Goal: Ask a question

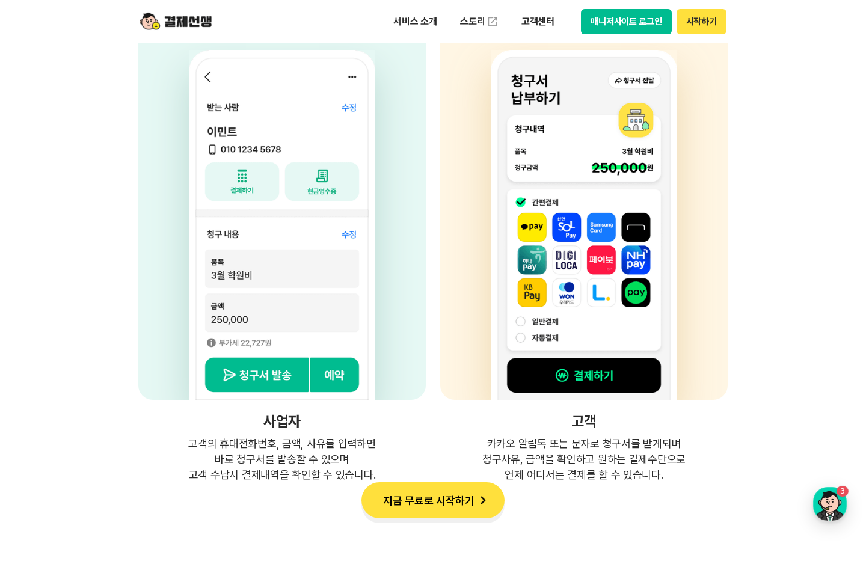
scroll to position [3246, 0]
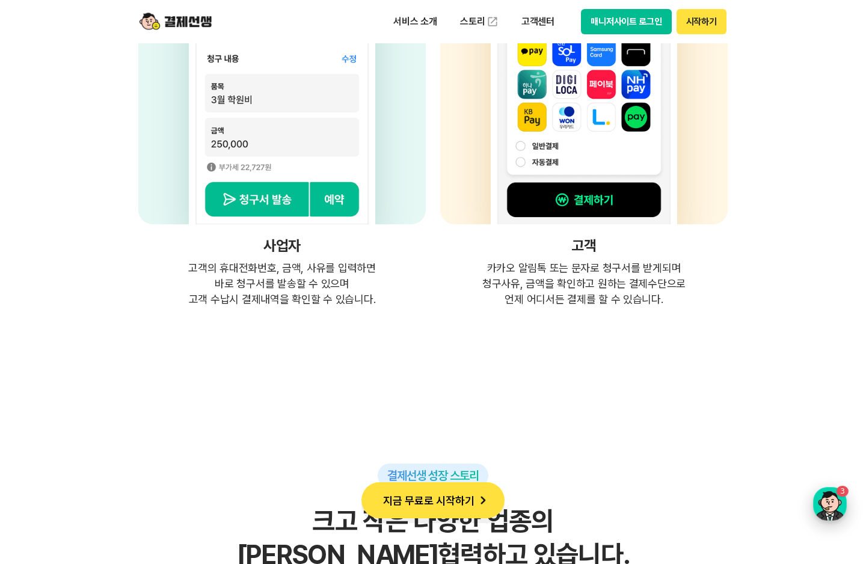
click at [831, 505] on div "button" at bounding box center [830, 504] width 34 height 34
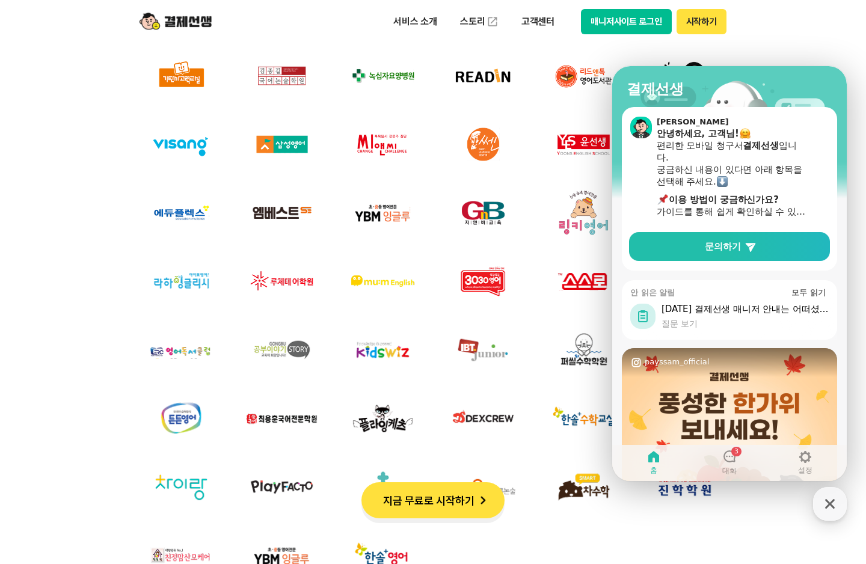
scroll to position [35, 0]
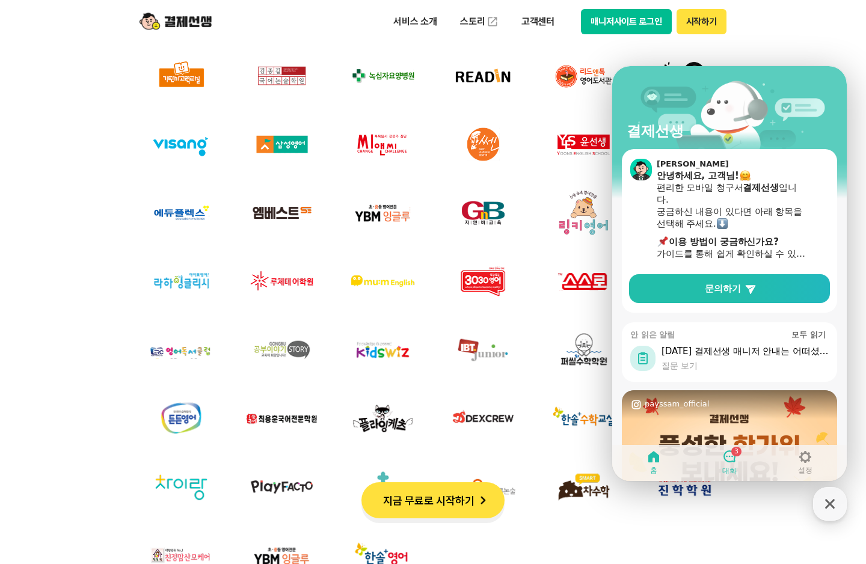
click at [730, 454] on div "3" at bounding box center [729, 457] width 14 height 16
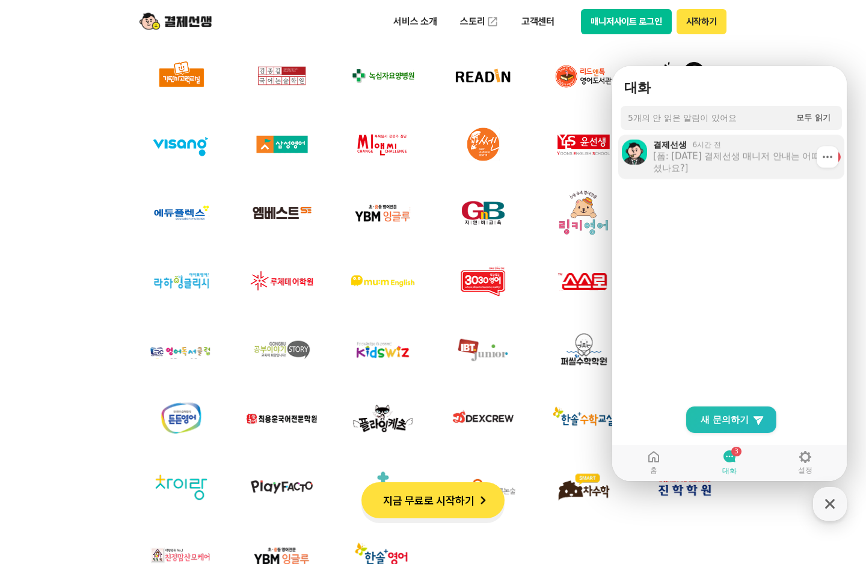
click at [743, 163] on div "[폼: [DATE] 결제선생 매니저 안내는 어떠셨나요?]" at bounding box center [738, 162] width 171 height 24
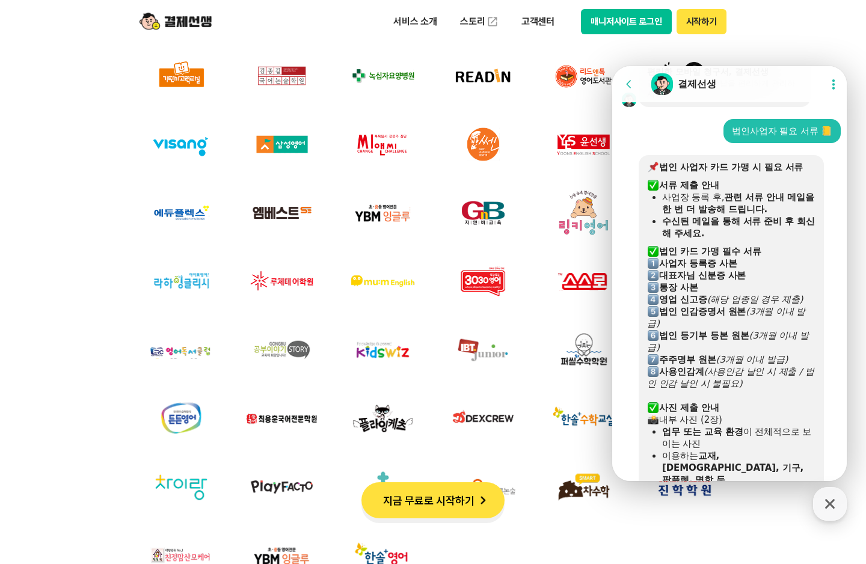
scroll to position [1006, 0]
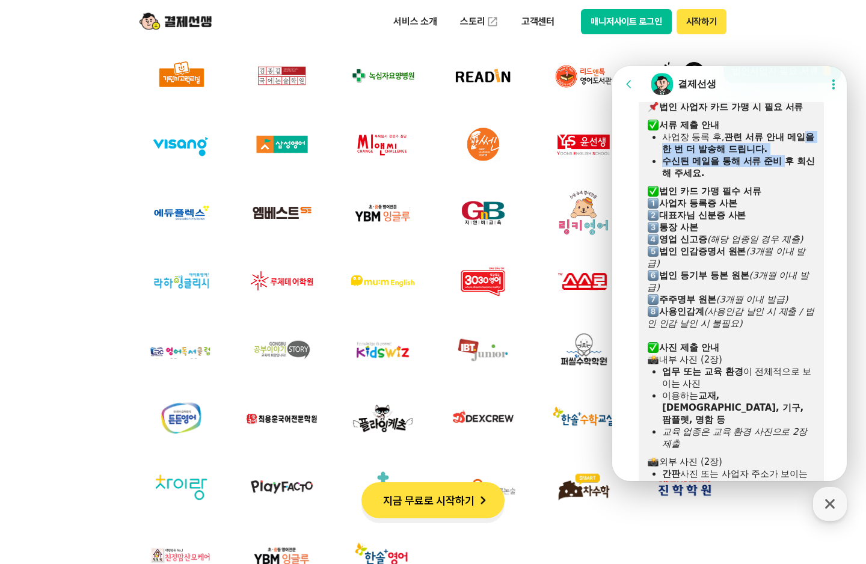
drag, startPoint x: 665, startPoint y: 166, endPoint x: 784, endPoint y: 168, distance: 118.4
click at [784, 168] on ul "사업장 등록 후, 관련 서류 안내 메일을 한 번 더 발송해 드립니다. 수신된 메일을 통해 서류 준비 후 회신해 주세요." at bounding box center [731, 155] width 168 height 48
click at [784, 179] on div "수신된 메일을 통해 서류 준비 후 회신해 주세요." at bounding box center [738, 167] width 153 height 24
drag, startPoint x: 670, startPoint y: 173, endPoint x: 804, endPoint y: 176, distance: 134.1
click at [804, 176] on b "수신된 메일을 통해 서류 준비 후 회신해 주세요." at bounding box center [738, 167] width 153 height 23
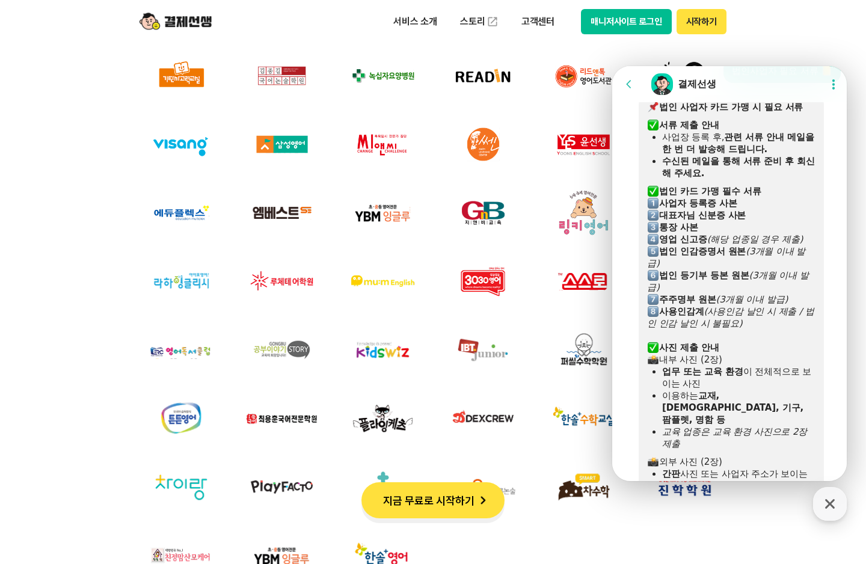
click at [798, 179] on div "수신된 메일을 통해 서류 준비 후 회신해 주세요." at bounding box center [738, 167] width 153 height 24
drag, startPoint x: 667, startPoint y: 184, endPoint x: 763, endPoint y: 184, distance: 96.8
click at [763, 179] on div "수신된 메일을 통해 서류 준비 후 회신해 주세요." at bounding box center [738, 167] width 153 height 24
click at [790, 185] on div at bounding box center [731, 182] width 168 height 6
drag, startPoint x: 667, startPoint y: 172, endPoint x: 801, endPoint y: 173, distance: 134.0
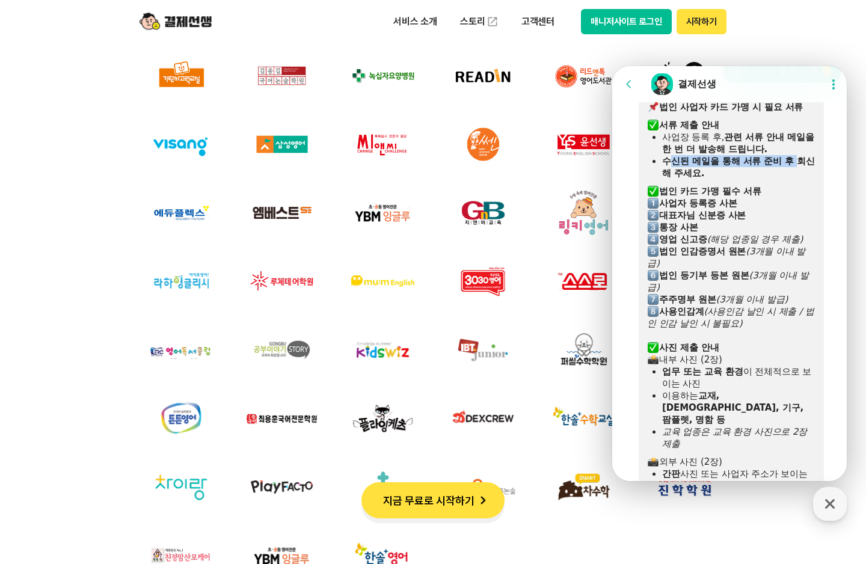
click at [801, 173] on b "수신된 메일을 통해 서류 준비 후 회신해 주세요." at bounding box center [738, 167] width 153 height 23
click at [772, 179] on div "수신된 메일을 통해 서류 준비 후 회신해 주세요." at bounding box center [738, 167] width 153 height 24
drag, startPoint x: 668, startPoint y: 153, endPoint x: 799, endPoint y: 177, distance: 133.2
click at [798, 172] on ul "사업장 등록 후, 관련 서류 안내 메일을 한 번 더 발송해 드립니다. 수신된 메일을 통해 서류 준비 후 회신해 주세요." at bounding box center [731, 155] width 168 height 48
click at [800, 179] on div "수신된 메일을 통해 서류 준비 후 회신해 주세요." at bounding box center [738, 167] width 153 height 24
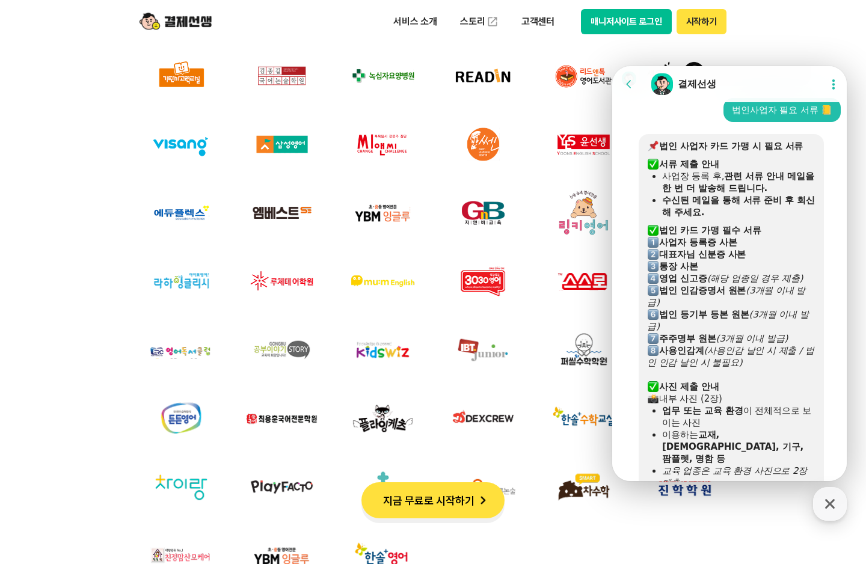
scroll to position [945, 0]
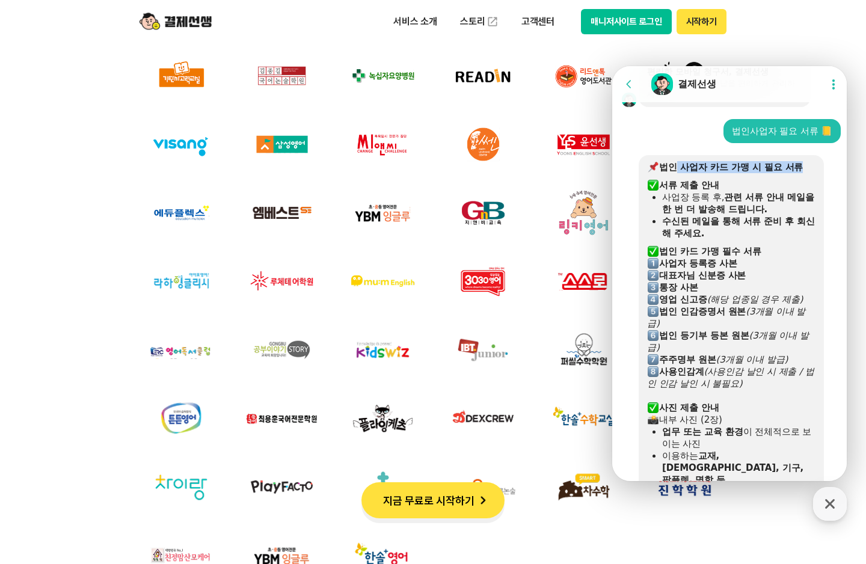
drag, startPoint x: 675, startPoint y: 174, endPoint x: 775, endPoint y: 231, distance: 115.2
click at [799, 173] on b "법인 사업자 카드 가맹 시 필요 서류" at bounding box center [731, 167] width 144 height 11
click at [775, 231] on b "수신된 메일을 통해 서류 준비 후 회신해 주세요." at bounding box center [738, 227] width 153 height 23
drag, startPoint x: 667, startPoint y: 200, endPoint x: 734, endPoint y: 200, distance: 67.3
click at [734, 191] on div "​ 서류 제출 안내" at bounding box center [731, 185] width 168 height 12
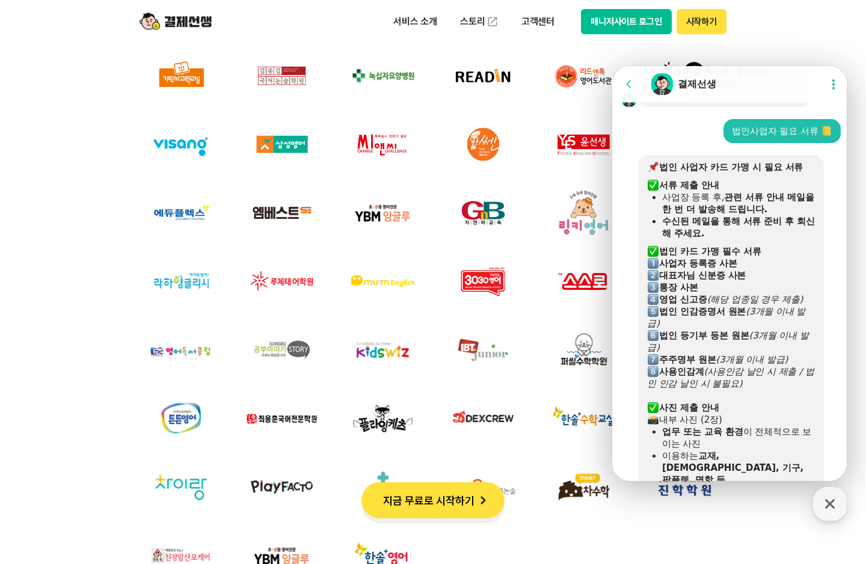
click at [743, 228] on b "수신된 메일을 통해 서류 준비 후 회신해 주세요." at bounding box center [738, 227] width 153 height 23
drag, startPoint x: 668, startPoint y: 210, endPoint x: 783, endPoint y: 211, distance: 114.8
click at [783, 211] on div "사업장 등록 후, 관련 서류 안내 메일을 한 번 더 발송해 드립니다." at bounding box center [738, 203] width 153 height 24
click at [783, 237] on b "수신된 메일을 통해 서류 준비 후 회신해 주세요." at bounding box center [738, 227] width 153 height 23
drag, startPoint x: 727, startPoint y: 212, endPoint x: 808, endPoint y: 236, distance: 84.6
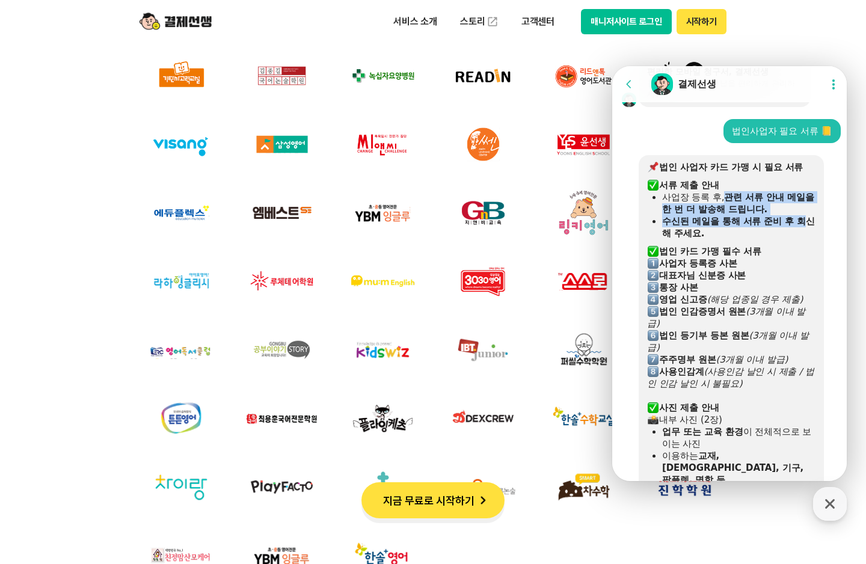
click at [808, 236] on ul "사업장 등록 후, 관련 서류 안내 메일을 한 번 더 발송해 드립니다. 수신된 메일을 통해 서류 준비 후 회신해 주세요." at bounding box center [731, 215] width 168 height 48
click at [691, 228] on b "수신된 메일을 통해 서류 준비 후 회신해 주세요." at bounding box center [738, 227] width 153 height 23
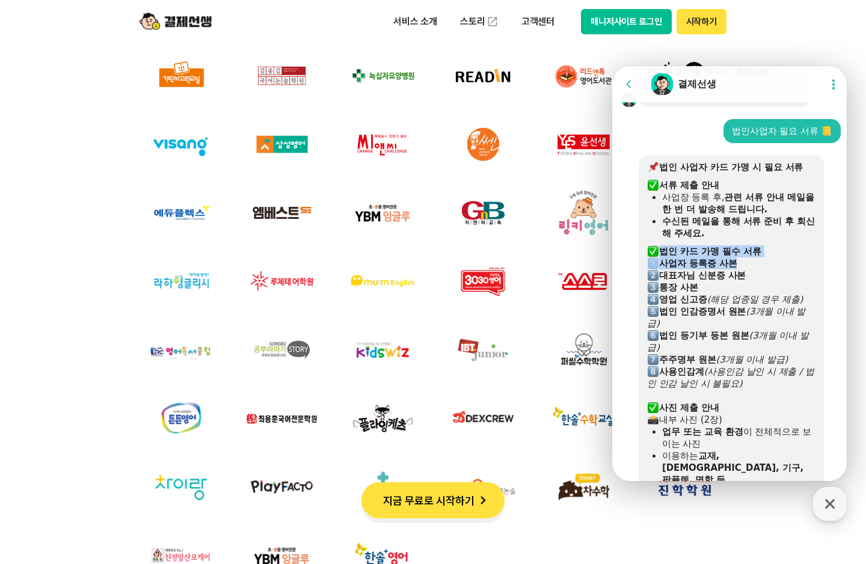
drag, startPoint x: 663, startPoint y: 267, endPoint x: 783, endPoint y: 269, distance: 120.2
click at [783, 269] on div "법인 사업자 카드 가맹 시 필요 서류 ​ 서류 제출 안내 사업장 등록 후, 관련 서류 안내 메일을 한 번 더 발송해 드립니다. 수신된 메일을 …" at bounding box center [731, 377] width 168 height 433
click at [761, 257] on b "법인 카드 가맹 필수 서류" at bounding box center [710, 251] width 102 height 11
drag, startPoint x: 664, startPoint y: 276, endPoint x: 760, endPoint y: 278, distance: 95.6
click at [760, 269] on div "​ 사업자 등록증 사본" at bounding box center [731, 263] width 168 height 12
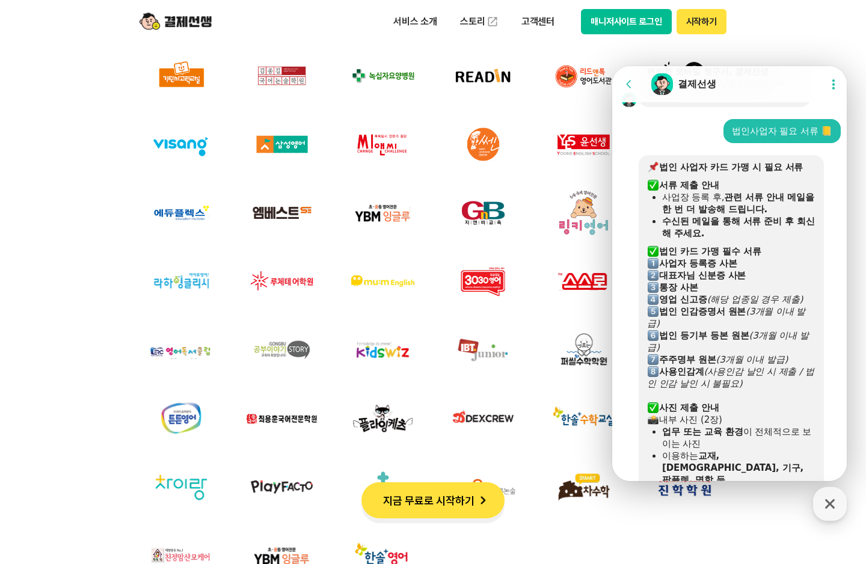
click at [762, 293] on div "​ 통장 사본" at bounding box center [731, 287] width 168 height 12
click at [808, 39] on header "서비스 소개 스토리 고객센터 매니저사이트 로그인 시작하기" at bounding box center [433, 21] width 866 height 43
click at [784, 27] on header "서비스 소개 스토리 고객센터 매니저사이트 로그인 시작하기" at bounding box center [433, 21] width 866 height 43
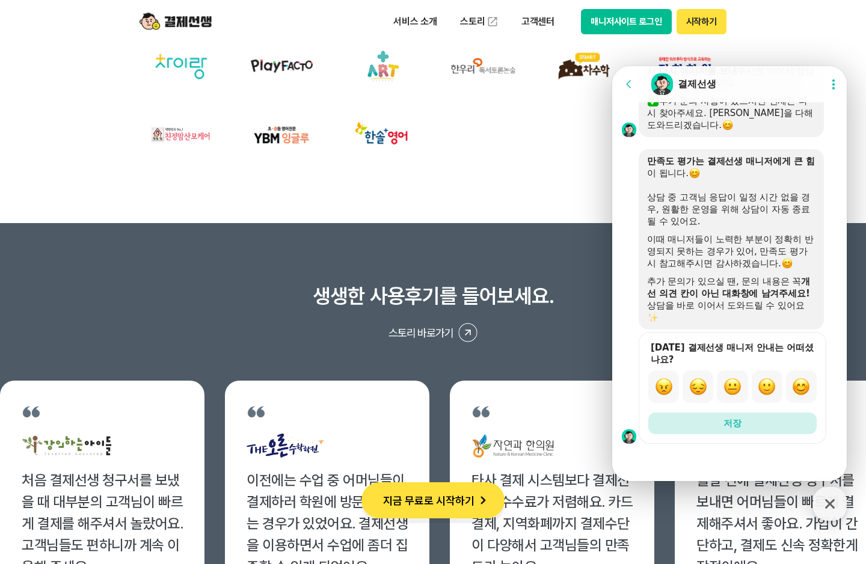
scroll to position [4688, 0]
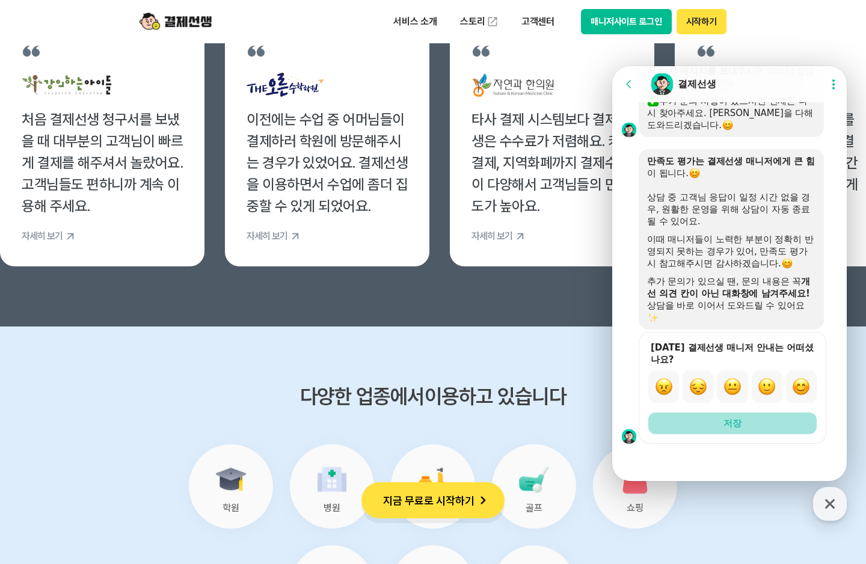
click at [692, 419] on button "저장" at bounding box center [732, 423] width 168 height 22
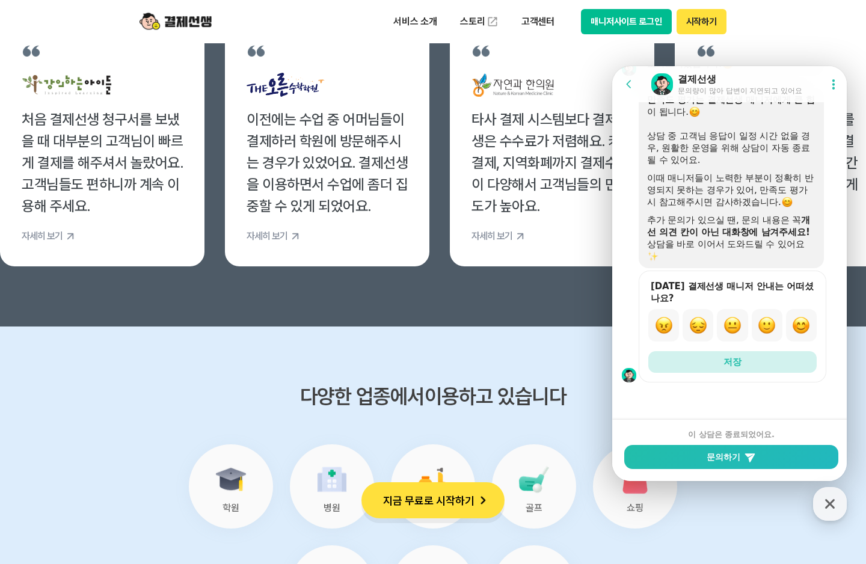
scroll to position [3171, 0]
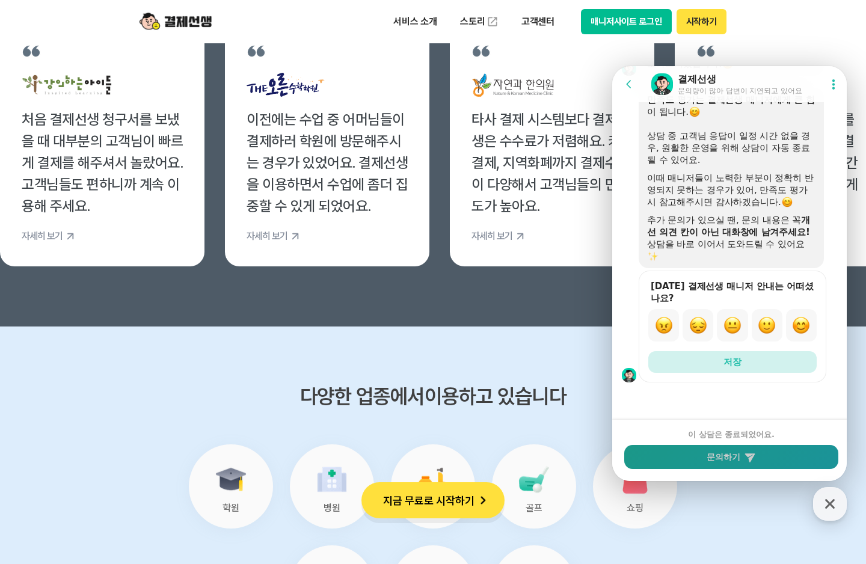
click at [753, 454] on icon at bounding box center [750, 457] width 12 height 12
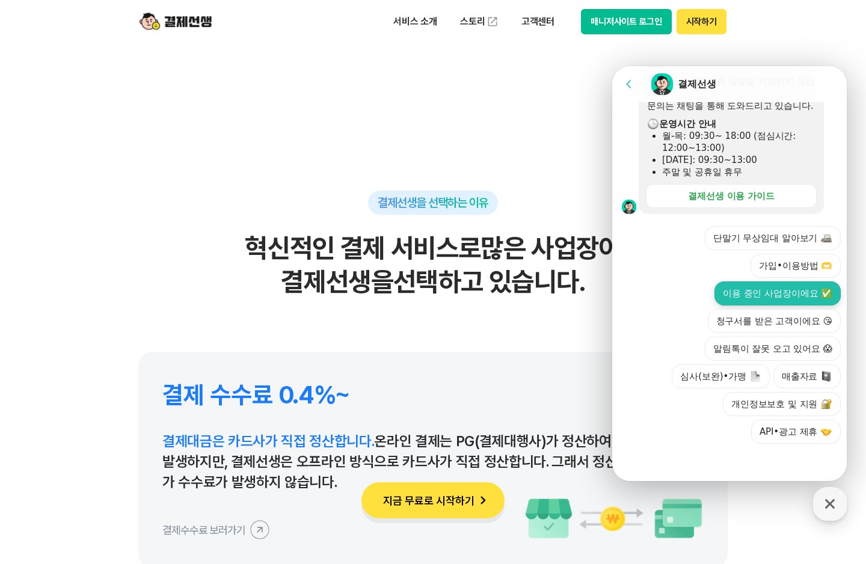
scroll to position [5530, 0]
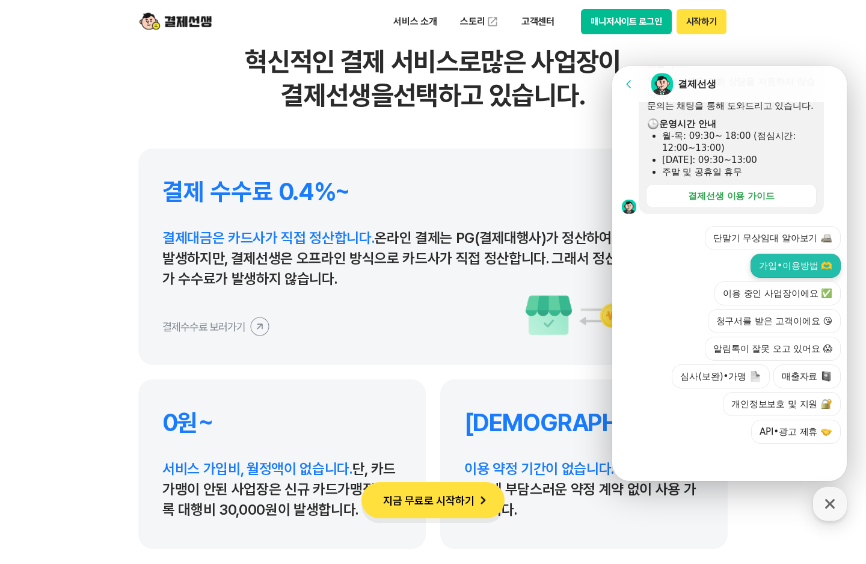
click at [790, 261] on button "가입•이용방법 🫶" at bounding box center [795, 266] width 90 height 24
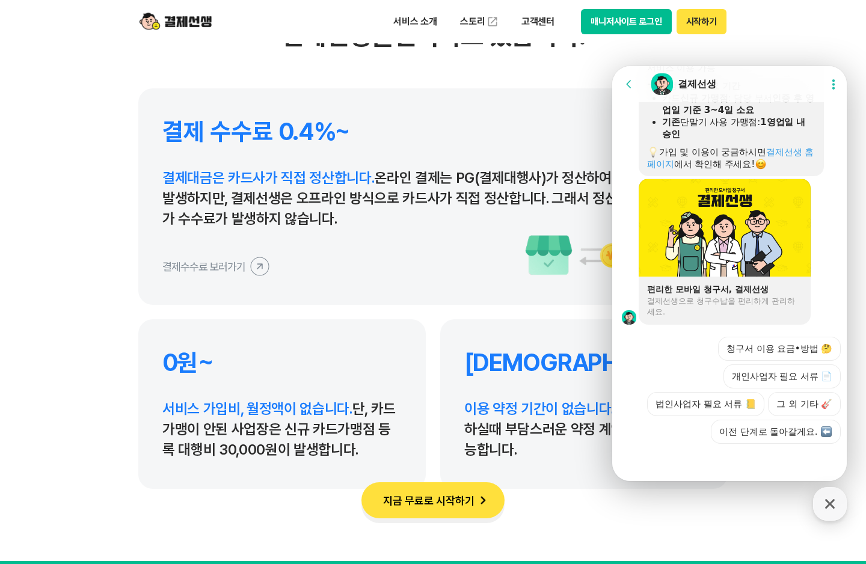
scroll to position [5650, 0]
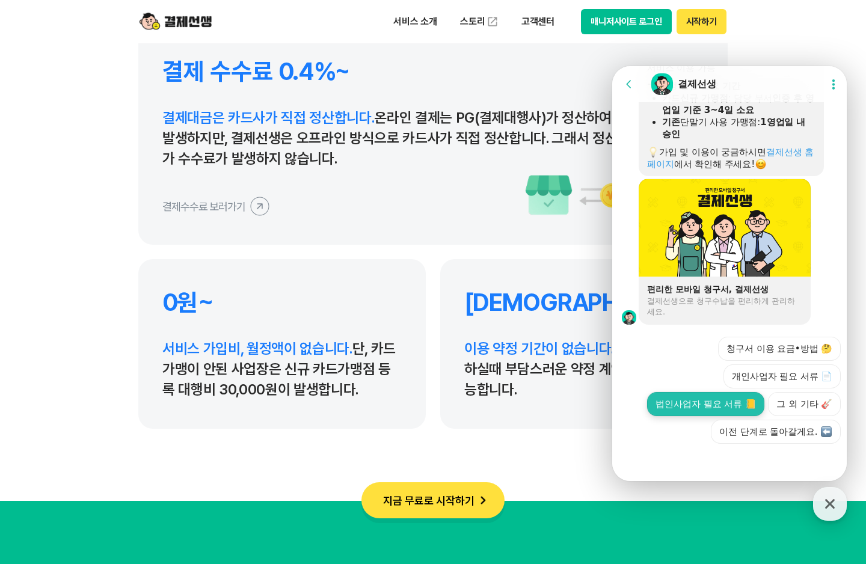
click at [747, 402] on button "법인사업자 필요 서류 📒" at bounding box center [705, 404] width 117 height 24
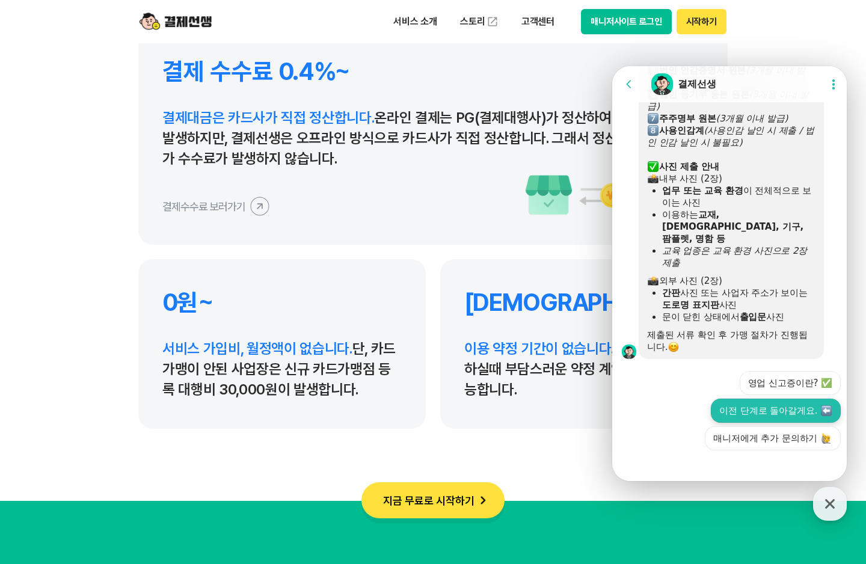
scroll to position [1259, 0]
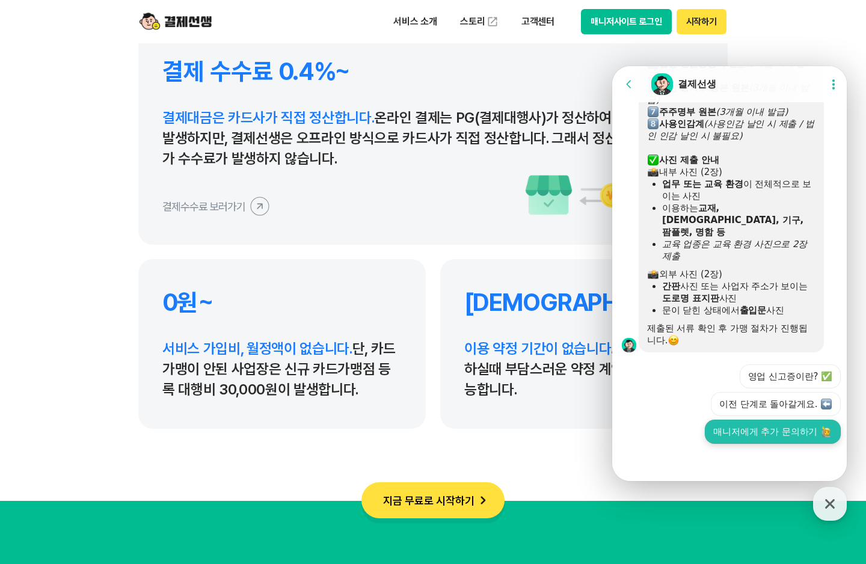
click at [775, 433] on button "매니저에게 추가 문의하기" at bounding box center [772, 432] width 136 height 24
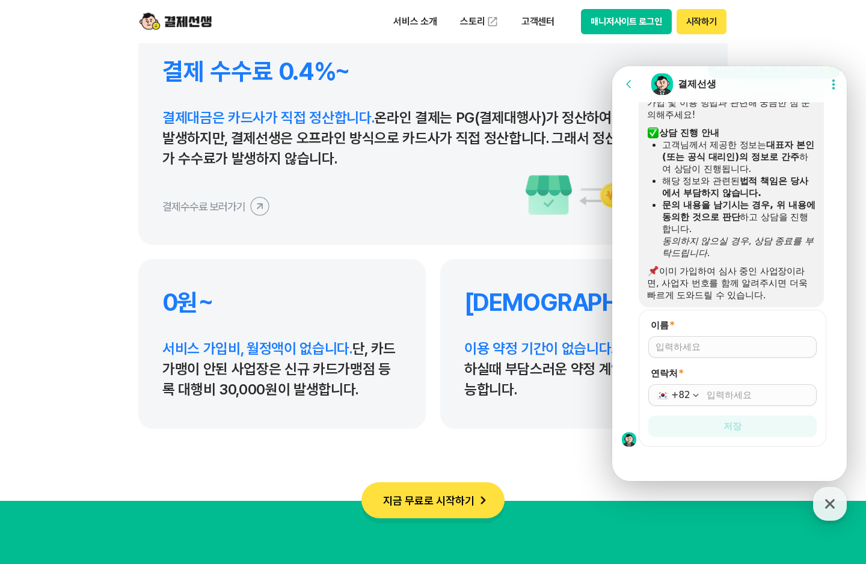
scroll to position [1572, 0]
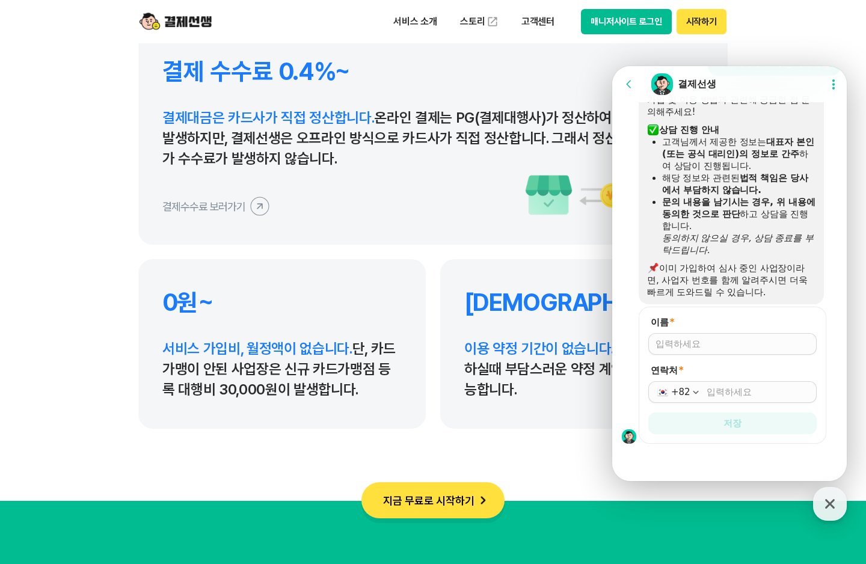
click at [710, 344] on input "이름 *" at bounding box center [732, 344] width 154 height 12
type input "[PERSON_NAME]"
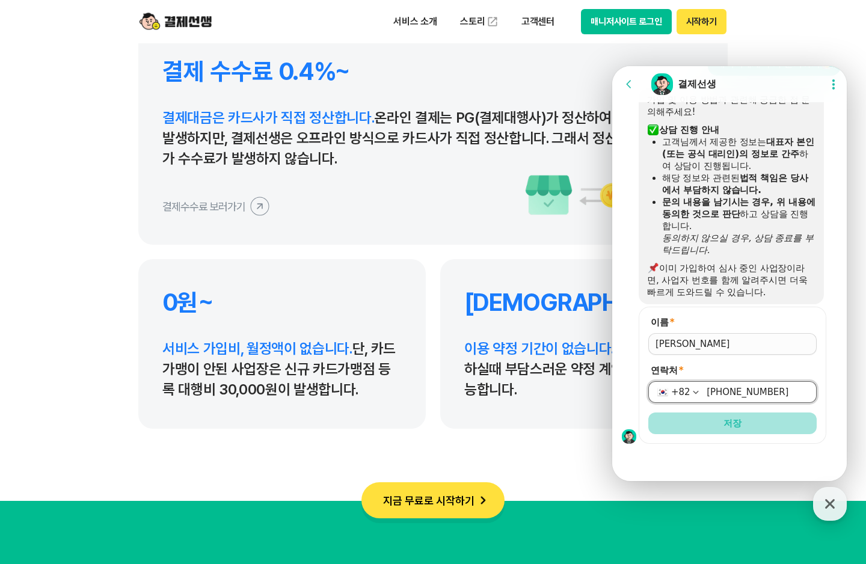
type input "[PHONE_NUMBER]"
click at [715, 423] on button "저장" at bounding box center [732, 423] width 168 height 22
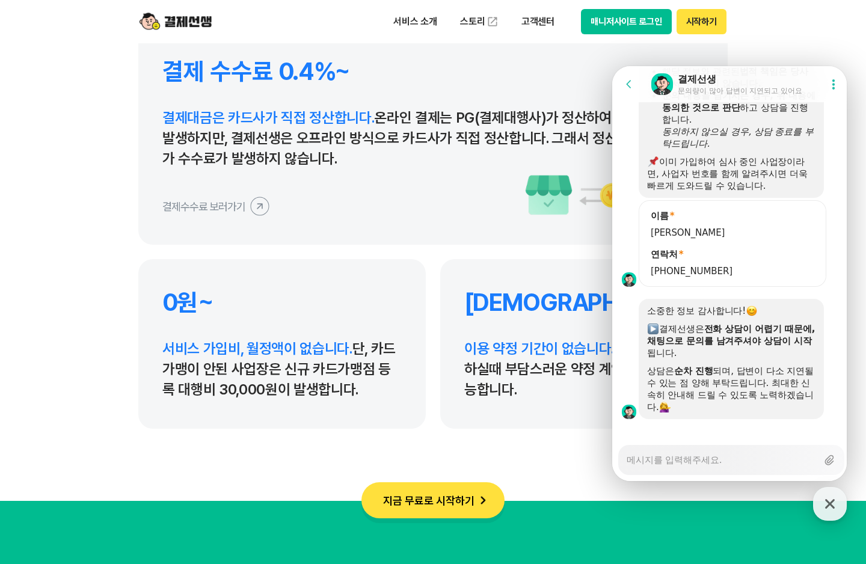
scroll to position [1690, 0]
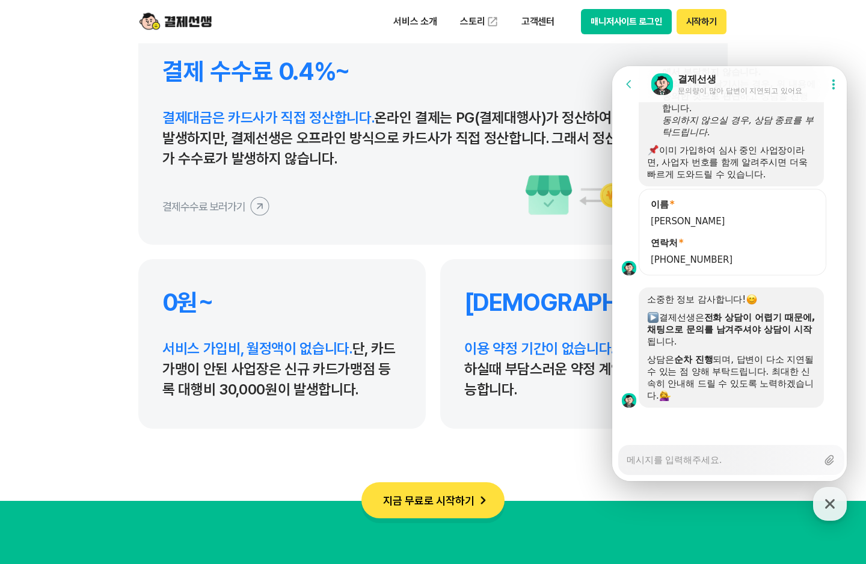
click at [688, 460] on textarea "Messenger Input Textarea" at bounding box center [721, 455] width 191 height 20
type textarea "x"
type textarea "ㅇ"
type textarea "x"
type textarea "아"
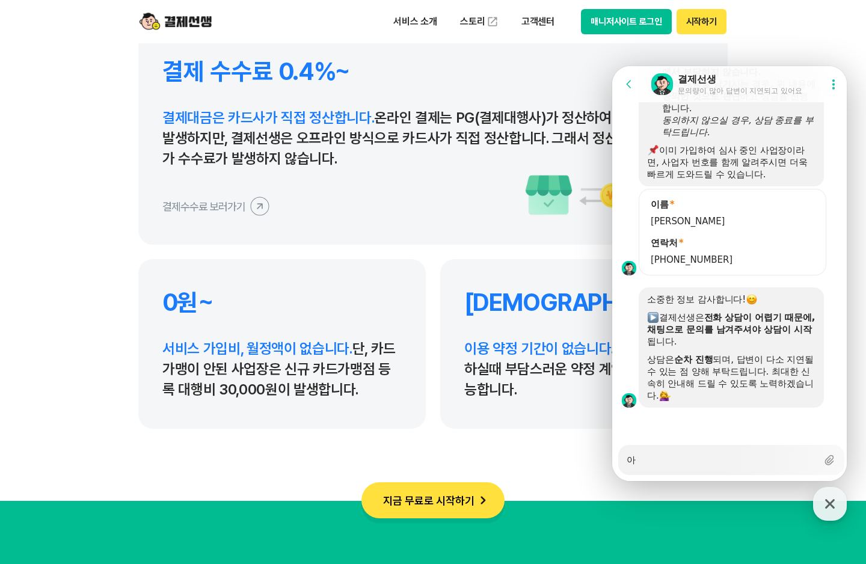
type textarea "x"
type textarea "안"
type textarea "x"
type textarea "안ㄴ"
type textarea "x"
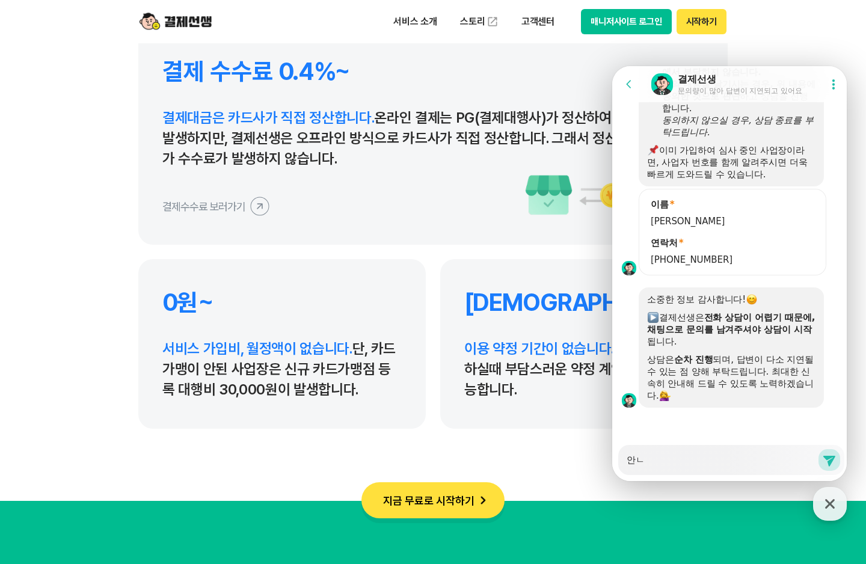
type textarea "안녀"
type textarea "x"
type textarea "안녕"
type textarea "x"
type textarea "안녕ㅎ"
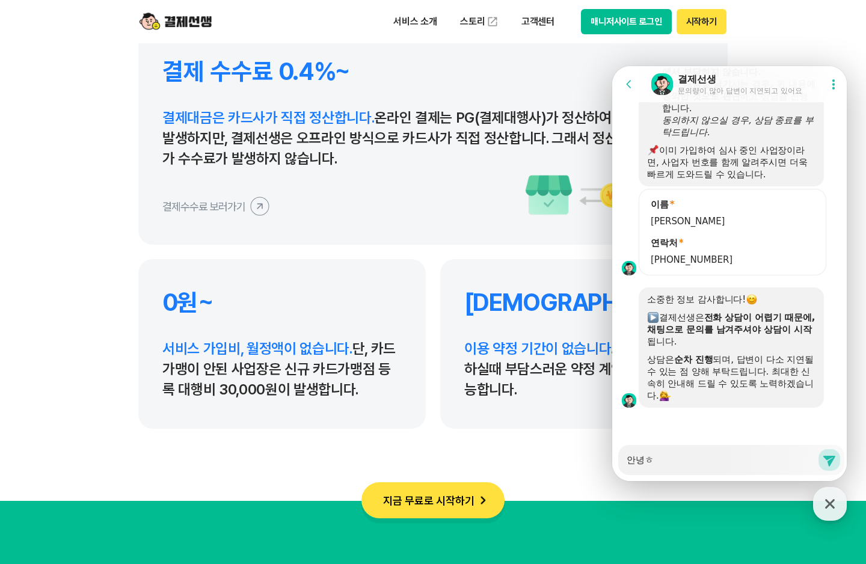
type textarea "x"
type textarea "안녕하"
type textarea "x"
type textarea "안녕핫"
type textarea "x"
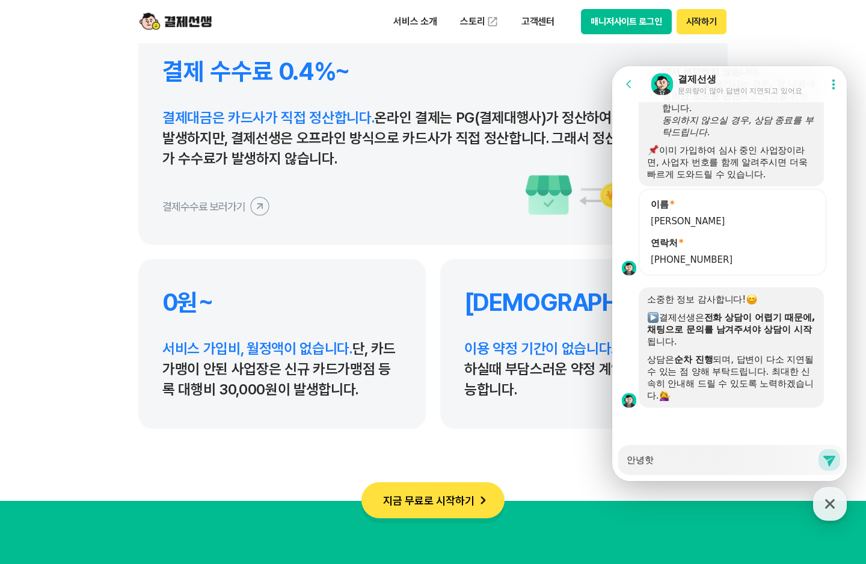
type textarea "안녕하세"
type textarea "x"
type textarea "안녕하셍"
type textarea "x"
type textarea "안녕하세요"
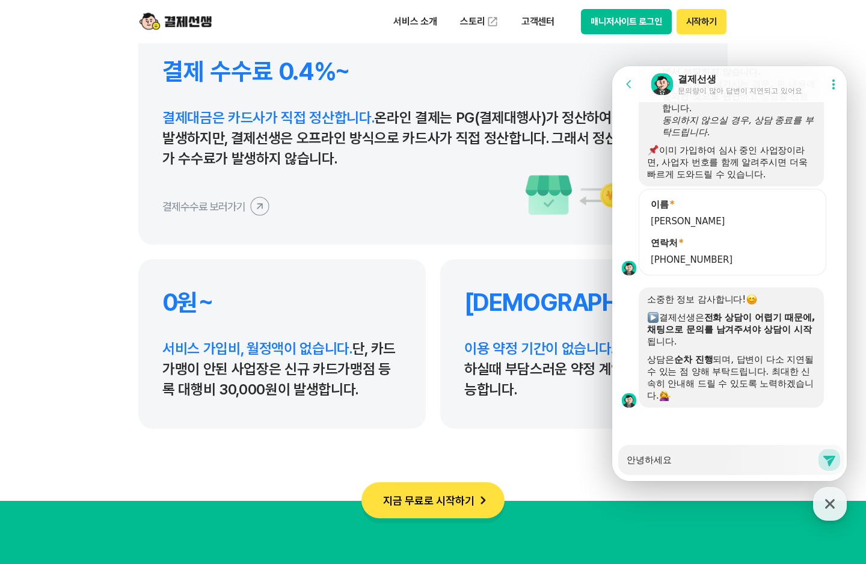
type textarea "x"
type textarea "안녕하세요."
type textarea "x"
type textarea "안녕하세요."
type textarea "x"
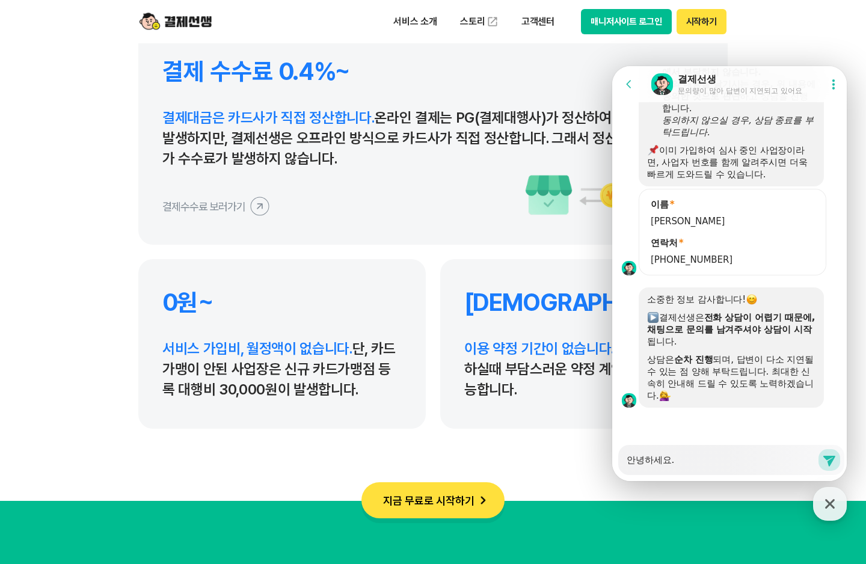
type textarea "안녕하세요. ㅂ"
type textarea "x"
type textarea "안녕하세요. 버"
type textarea "x"
type textarea "안녕하세요. 법"
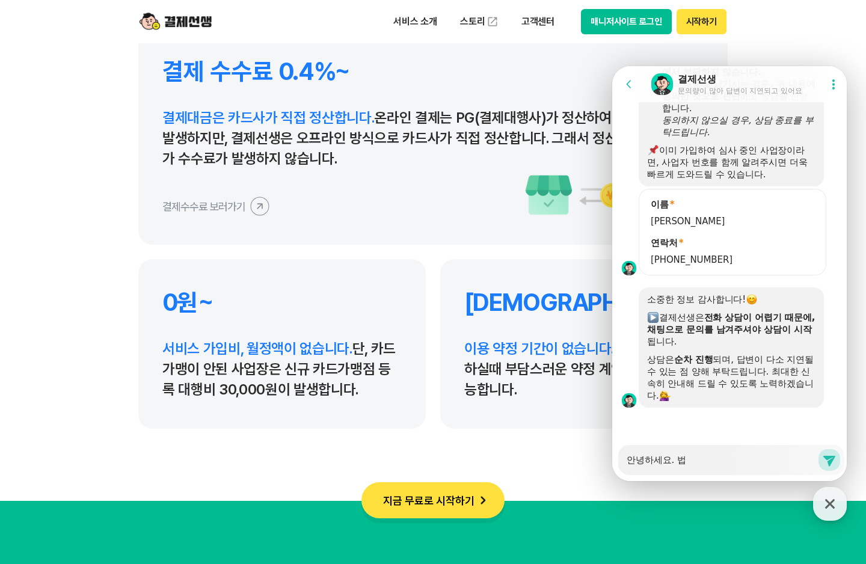
type textarea "x"
type textarea "안녕하세요. 법이"
type textarea "x"
type textarea "안녕하세요. 법인"
type textarea "x"
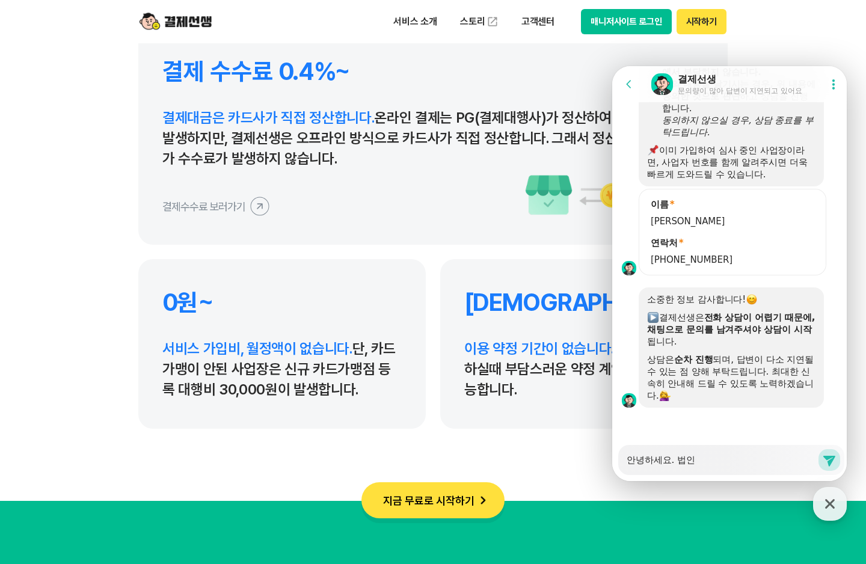
type textarea "안녕하세요. 법인ㅅ"
type textarea "x"
type textarea "안녕하세요. 법인사"
type textarea "x"
type textarea "안녕하세요. 법인상"
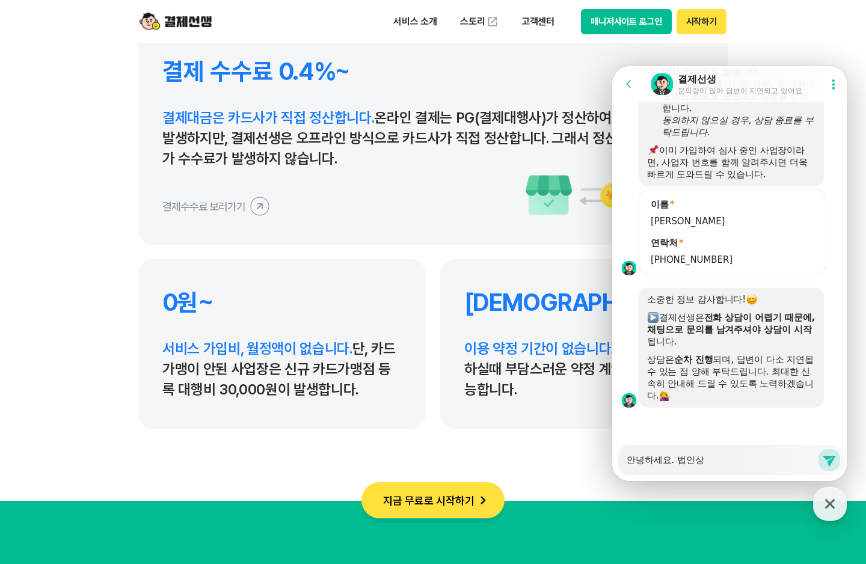
type textarea "x"
type textarea "안녕하세요. 법인사어"
type textarea "x"
type textarea "안녕하세요. 법인사업"
type textarea "x"
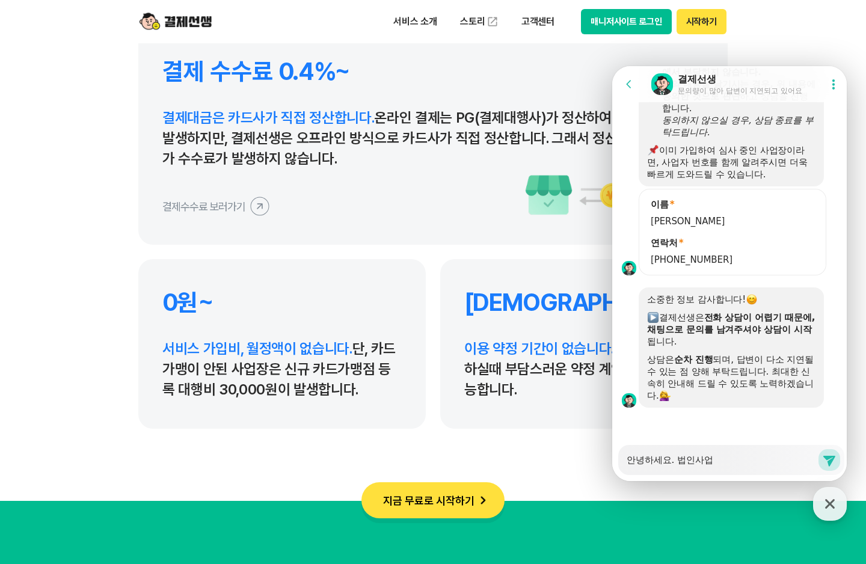
type textarea "안녕하세요. 법인사업ㅈ"
type textarea "x"
type textarea "안녕하세요. 법인사업자"
type textarea "x"
type textarea "안녕하세요. 법인사업장"
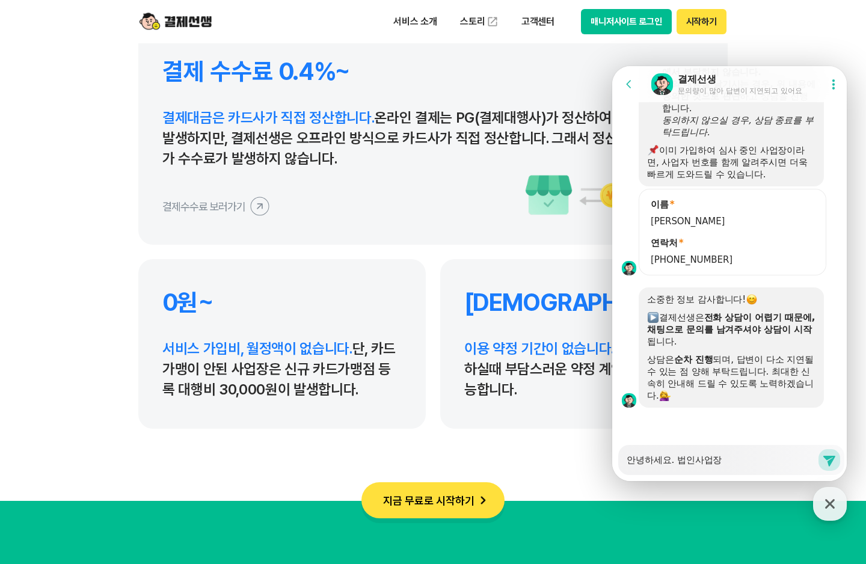
type textarea "x"
type textarea "안녕하세요. 법인사업자이"
type textarea "x"
type textarea "안녕하세요. 법인사업자입"
type textarea "x"
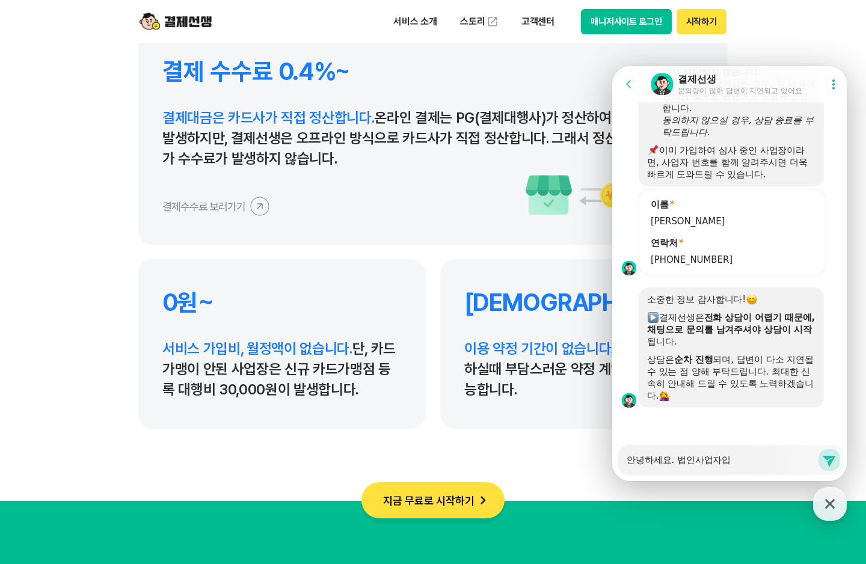
type textarea "안녕하세요. 법인사업자입ㄴ"
type textarea "x"
type textarea "안녕하세요. 법인사업자입니"
type textarea "x"
type textarea "안녕하세요. 법인사업자입닏"
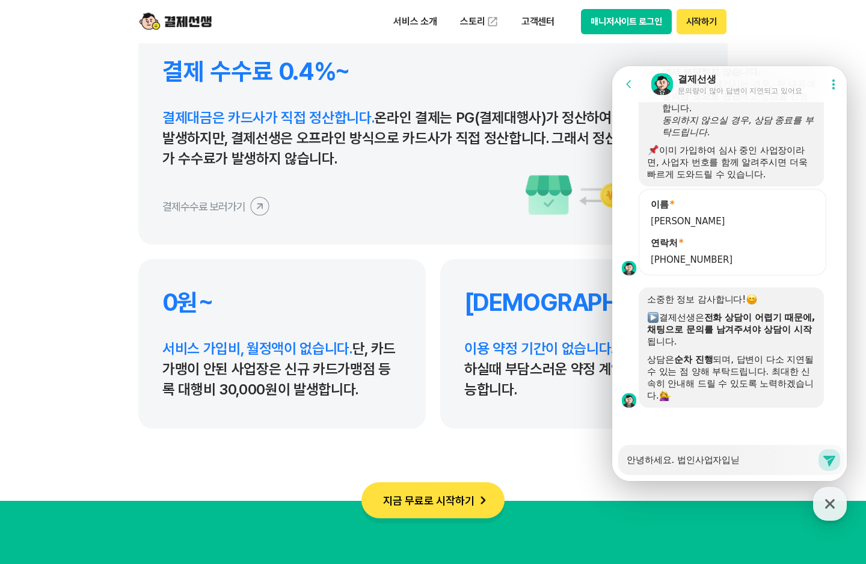
type textarea "x"
type textarea "안녕하세요. 법인사업자입니다."
type textarea "x"
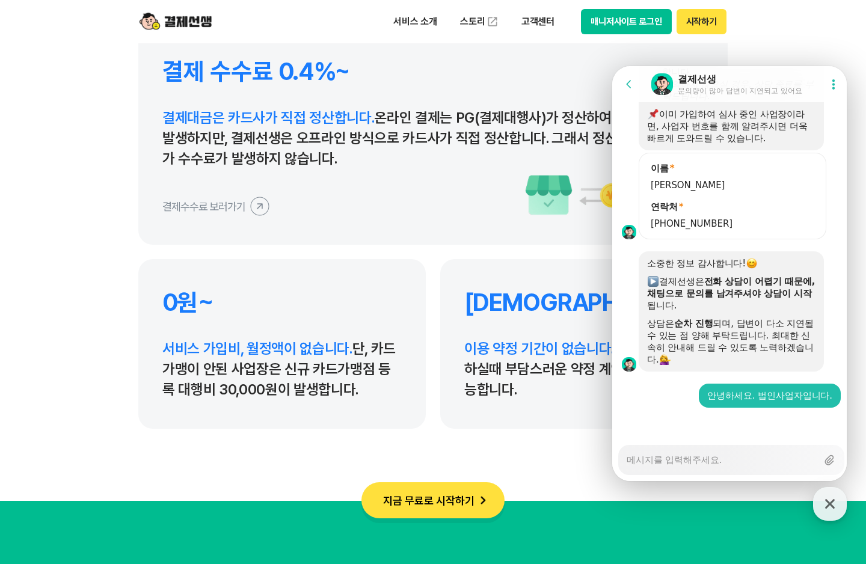
type textarea "x"
type textarea "ㄱ"
type textarea "x"
type textarea "겨"
type textarea "x"
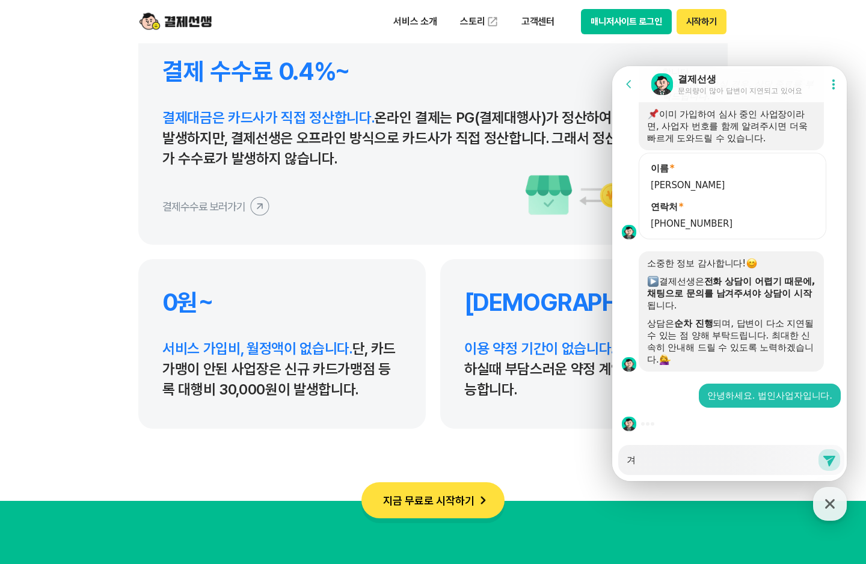
type textarea "결"
type textarea "x"
type textarea "결ㅈ"
type textarea "x"
type textarea "결제"
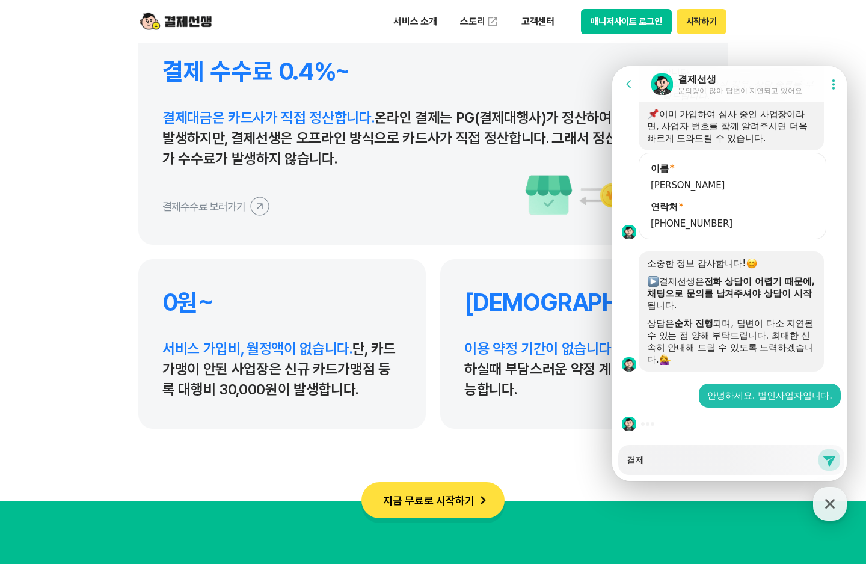
type textarea "x"
type textarea "결젯"
type textarea "x"
type textarea "결제서"
type textarea "x"
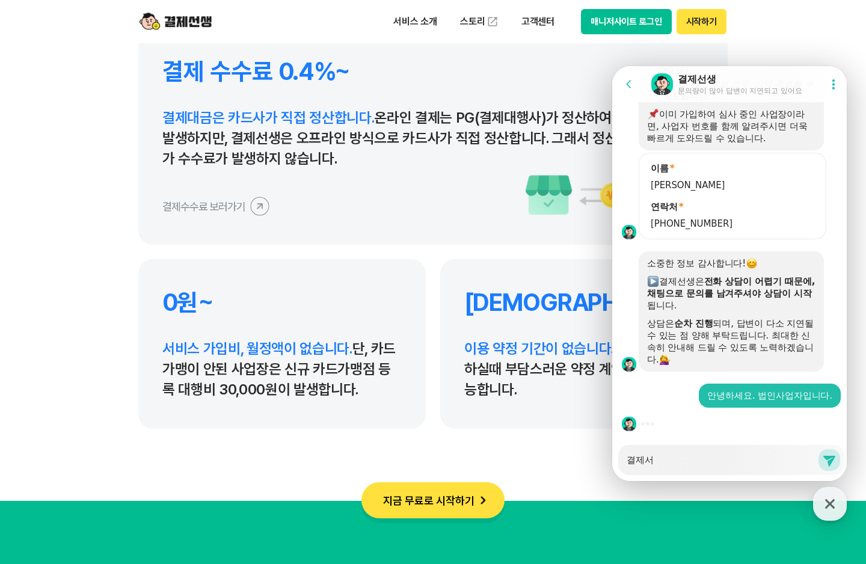
type textarea "결제선"
type textarea "x"
type textarea "결제선ㅅ"
type textarea "x"
type textarea "결제선새"
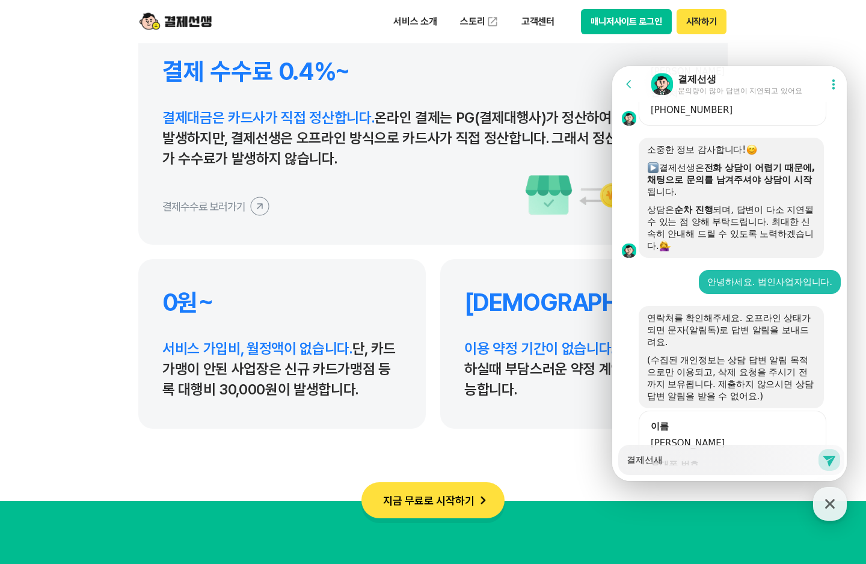
type textarea "x"
type textarea "결제선생"
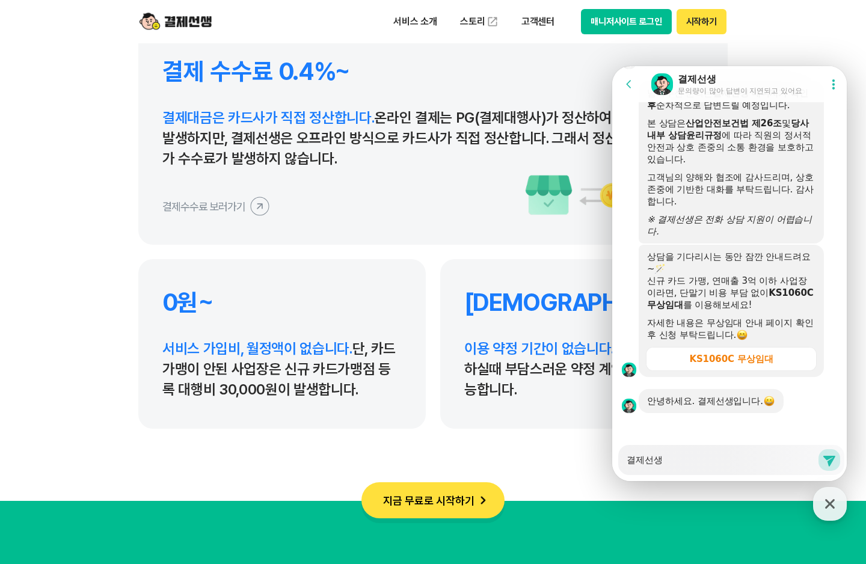
scroll to position [2293, 0]
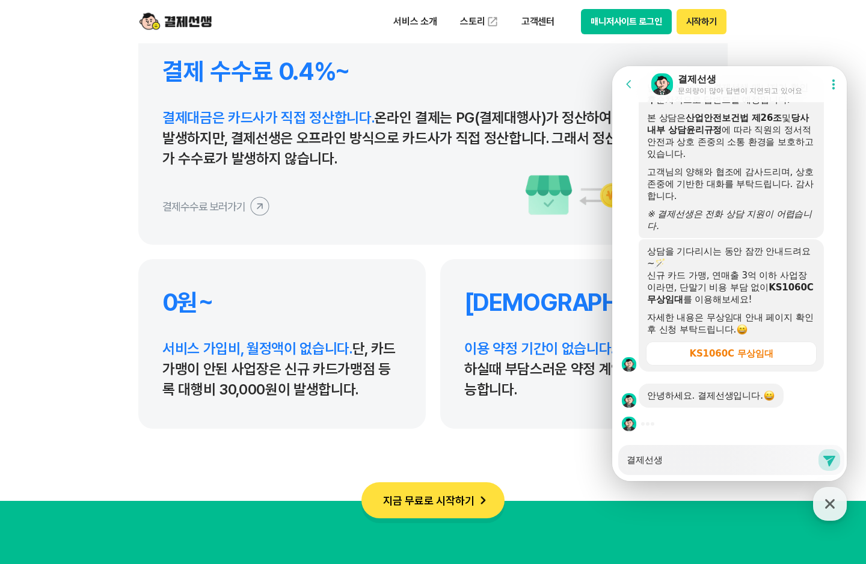
type textarea "x"
type textarea "결제선생"
type textarea "x"
type textarea "결제선생 ㅇ"
type textarea "x"
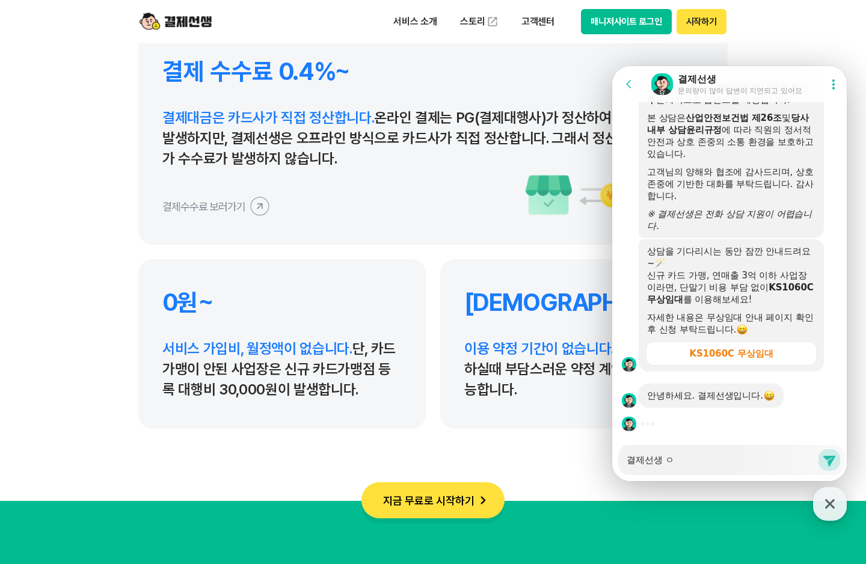
type textarea "결제선생 [PERSON_NAME]"
type textarea "x"
type textarea "결제선생 [PERSON_NAME]"
type textarea "x"
type textarea "결제선생 [PERSON_NAME]"
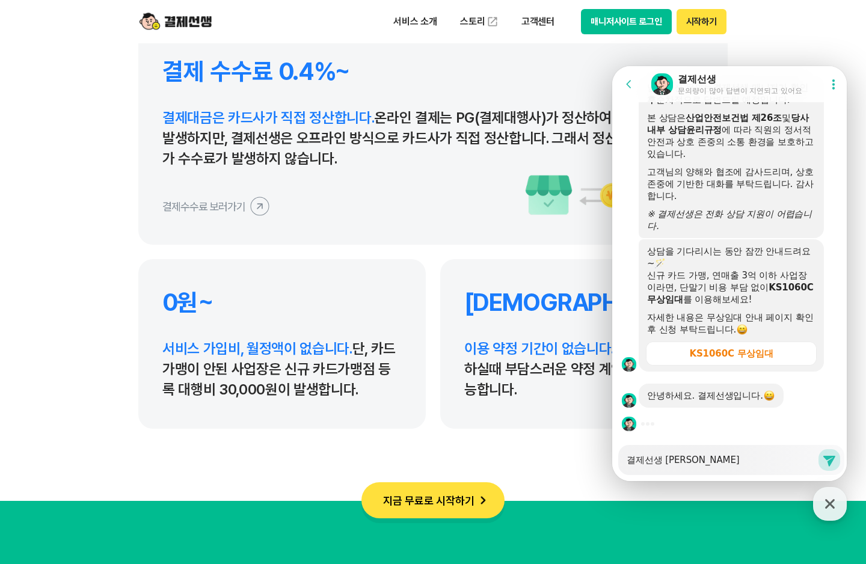
type textarea "x"
type textarea "결제선생 이용"
type textarea "x"
type textarea "결제선생 이용ㅎ"
type textarea "x"
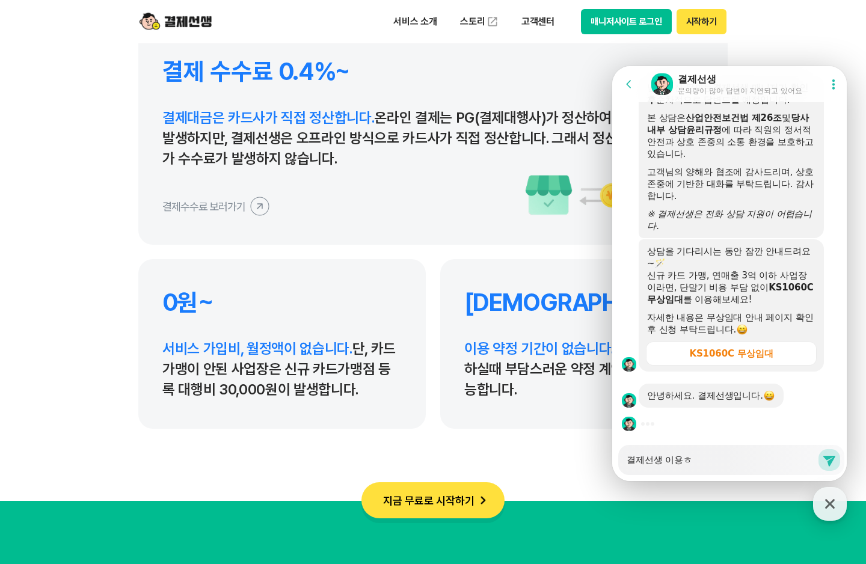
type textarea "결제선생 이용하"
type textarea "x"
type textarea "결제선생 이용할"
type textarea "x"
type textarea "결제선생 이용하려"
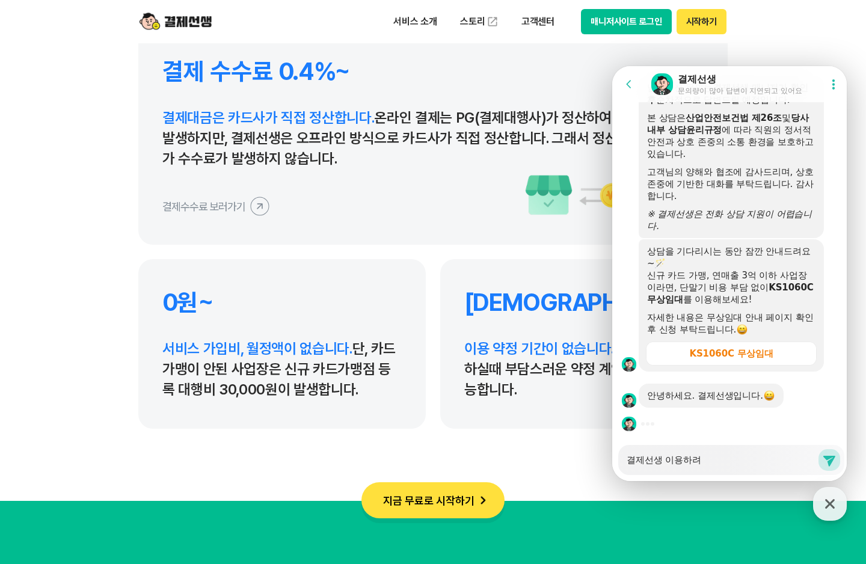
type textarea "x"
type textarea "결제선생 이용하력"
type textarea "x"
type textarea "결제선생 이용하려고"
type textarea "x"
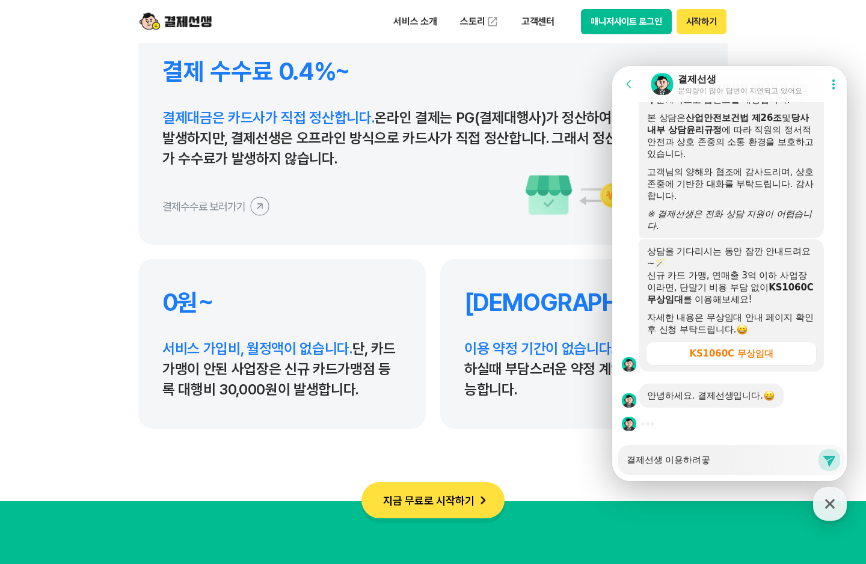
type textarea "결제선생 이용하려고하"
type textarea "x"
type textarea "결제선생 이용하려고함"
type textarea "x"
type textarea "결제선생 이용하려고하며"
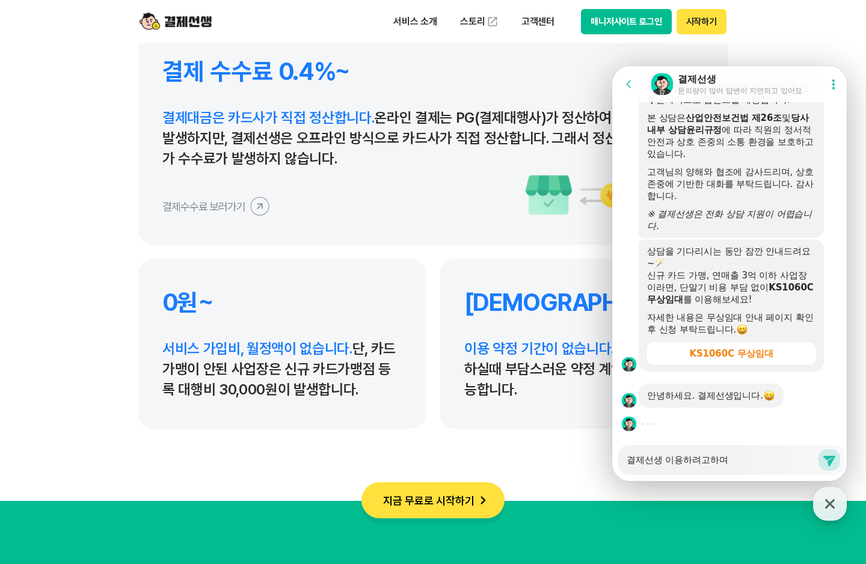
type textarea "x"
type textarea "결제선생 이용하려고하면"
type textarea "x"
type textarea "결제선생 이용하려고하면"
type textarea "x"
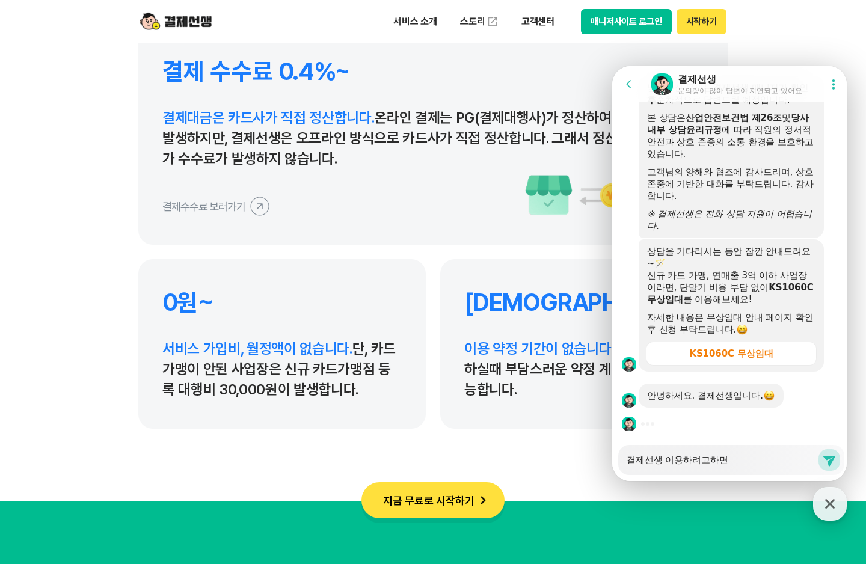
type textarea "결제선생 이용하려고하면 ㅅ"
type textarea "x"
type textarea "결제선생 이용하려고하면 서"
type textarea "x"
type textarea "결제선생 이용하려고하면 설"
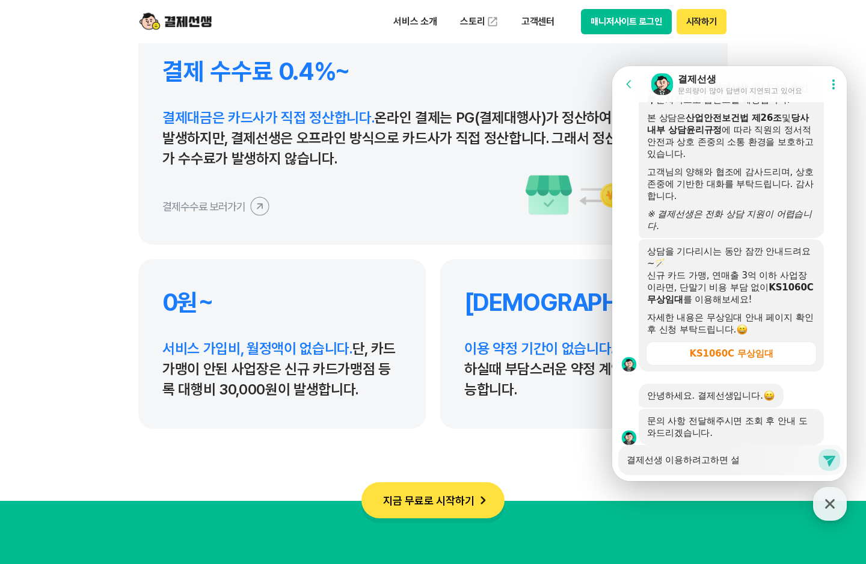
type textarea "x"
type textarea "결제선생 이용하려고하면 서류"
type textarea "x"
type textarea "결제선생 이용하려고하면 서률"
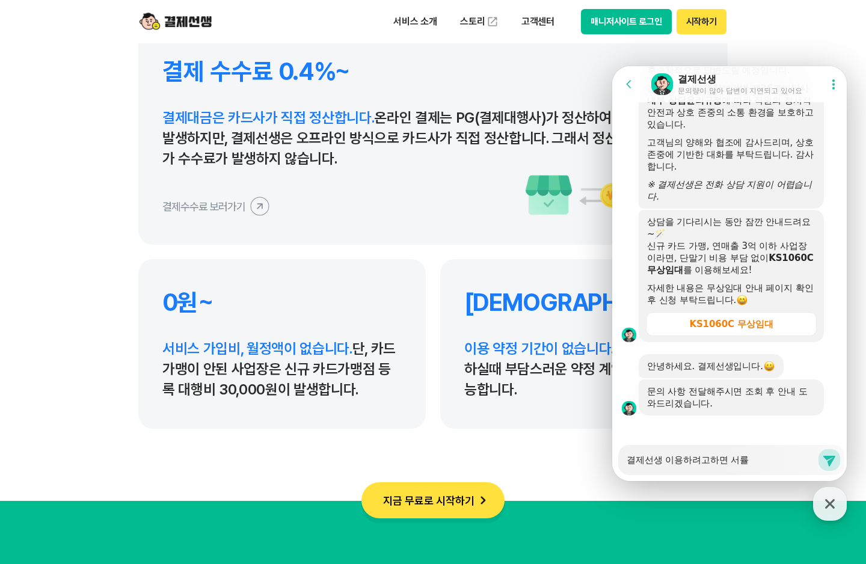
type textarea "x"
type textarea "결제선생 이용하려고하면 서류르"
type textarea "x"
type textarea "결제선생 이용하려고하면 서류를"
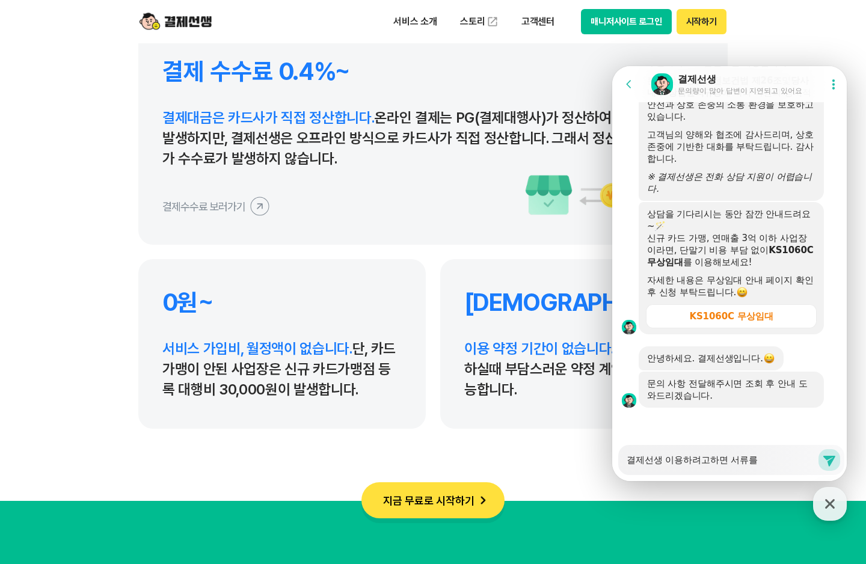
type textarea "x"
type textarea "결제선생 이용하려고하면 서류를"
type textarea "x"
type textarea "결제선생 이용하려고하면 서류를 ㅇ"
type textarea "x"
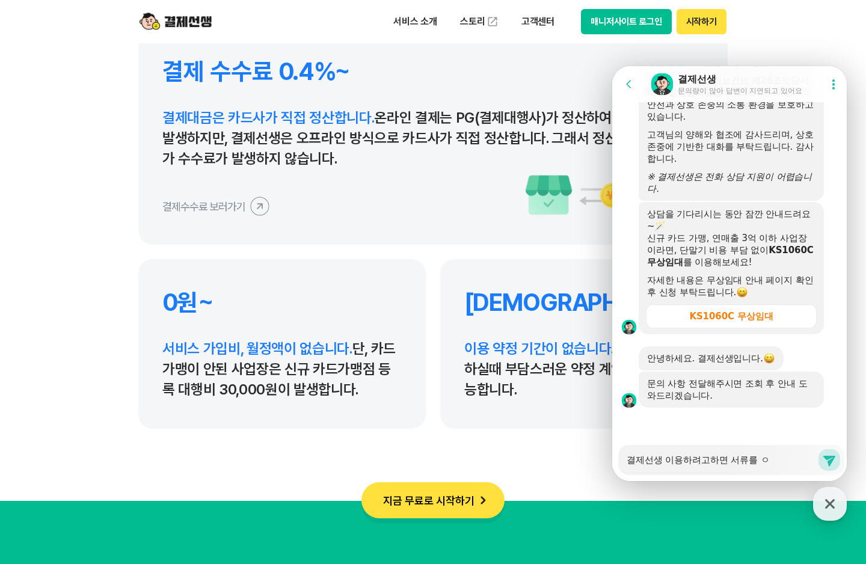
type textarea "결제선생 이용하려고하면 서류를 어"
type textarea "x"
type textarea "결제선생 이용하려고하면 서류를 얻"
type textarea "x"
type textarea "결제선생 이용하려고하면 서류를 어디"
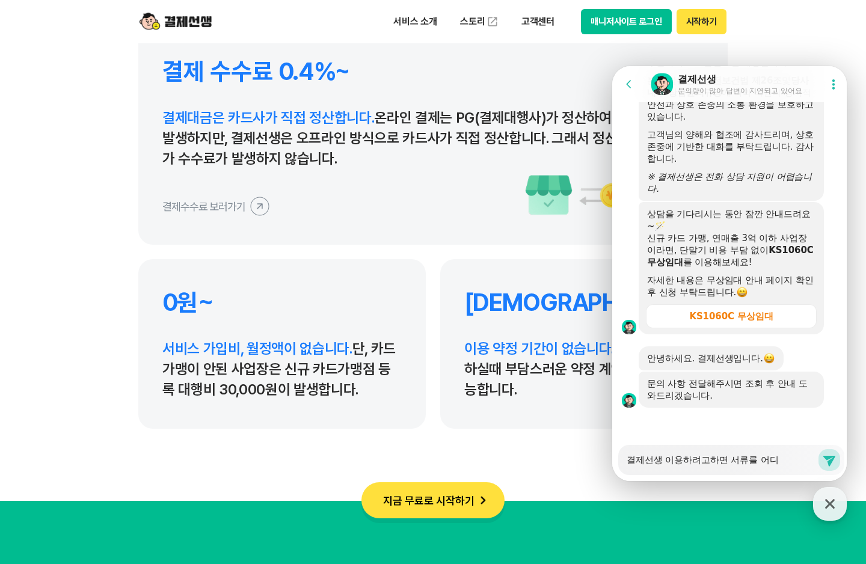
type textarea "x"
type textarea "결제선생 이용하려고하면 서류를 어딜"
type textarea "x"
type textarea "결제선생 이용하려고하면 서류를 어디로"
type textarea "x"
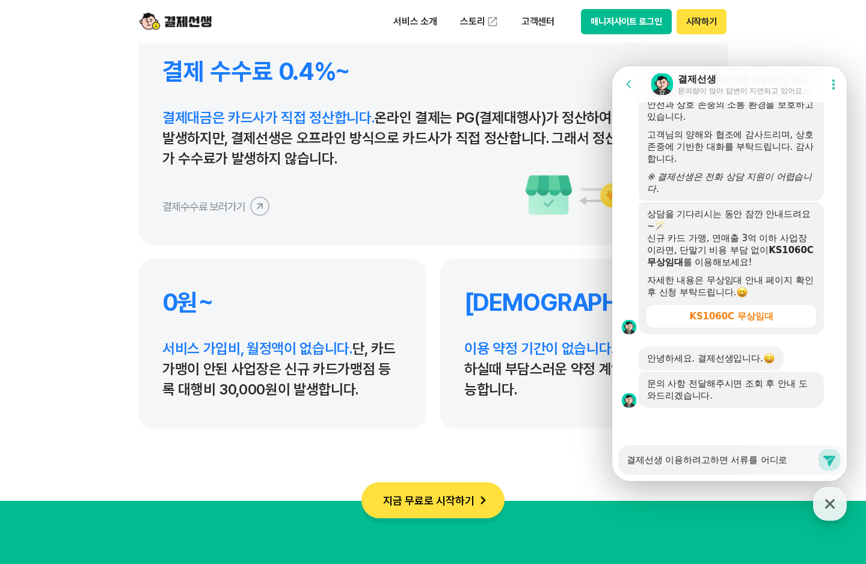
type textarea "결제선생 이용하려고하면 서류를 어디로"
type textarea "x"
type textarea "결제선생 이용하려고하면 서류를 어디로 ㅂ"
type textarea "x"
type textarea "결제선생 이용하려고하면 서류를 어디로 보"
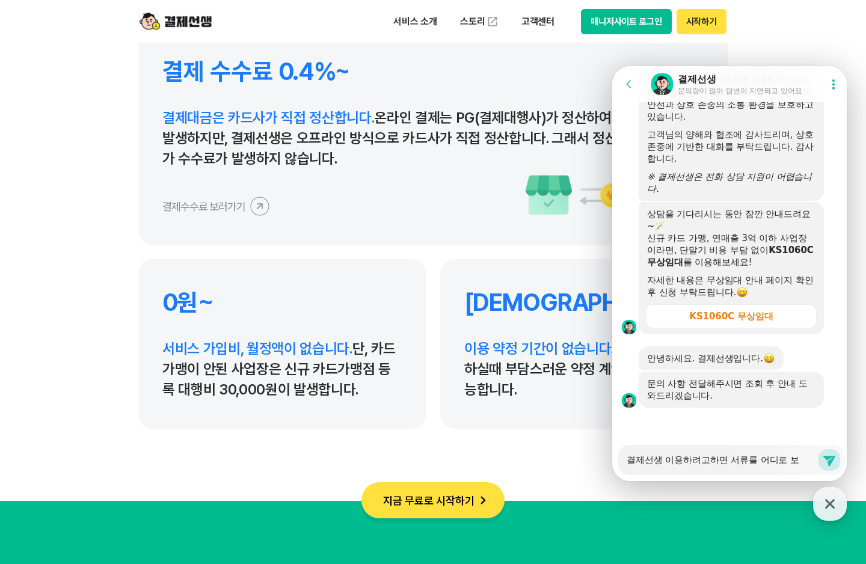
type textarea "x"
type textarea "결제선생 이용하려고하면 서류를 어디로 본"
type textarea "x"
type textarea "결제선생 이용하려고하면 서류를 어디로 보내"
type textarea "x"
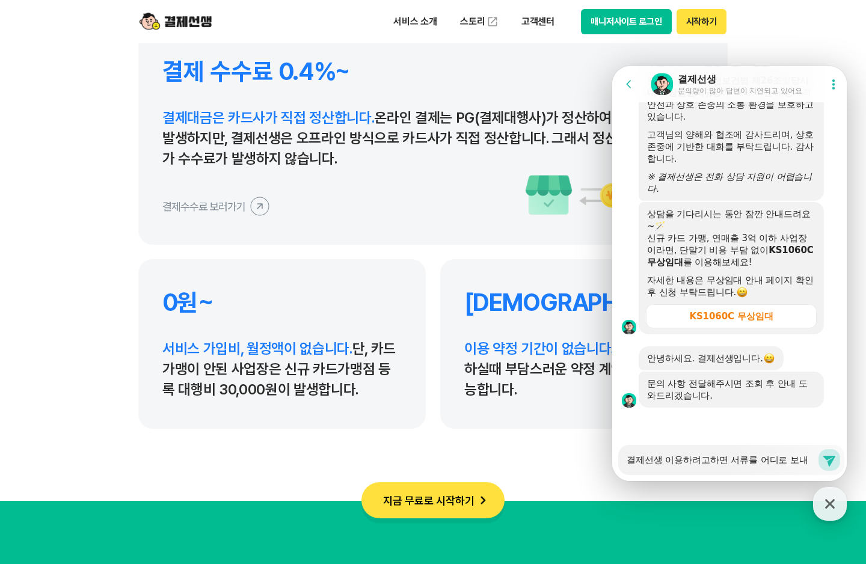
type textarea "결제선생 이용하려고하면 서류를 어디로 보낻"
type textarea "x"
type textarea "결제선생 이용하려고하면 서류를 어디로 보내드"
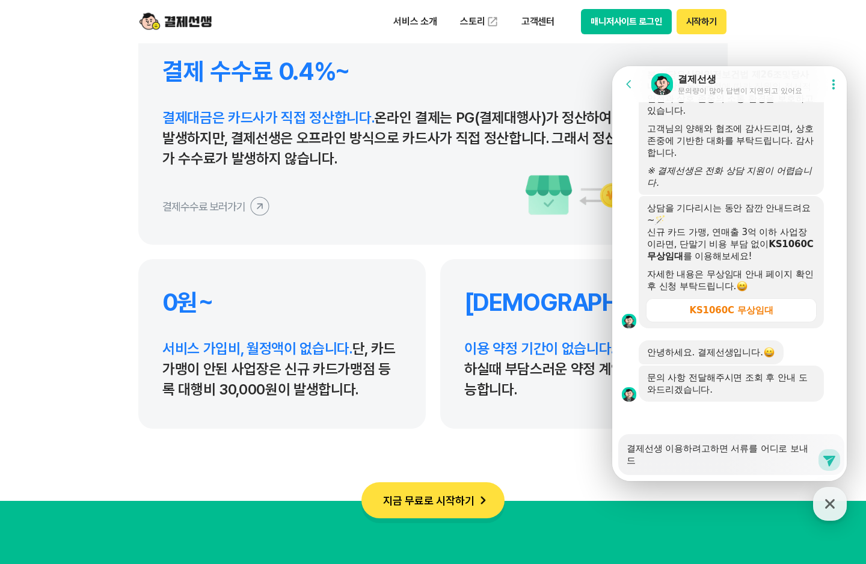
type textarea "x"
type textarea "결제선생 이용하려고하면 서류를 어디로 보내들"
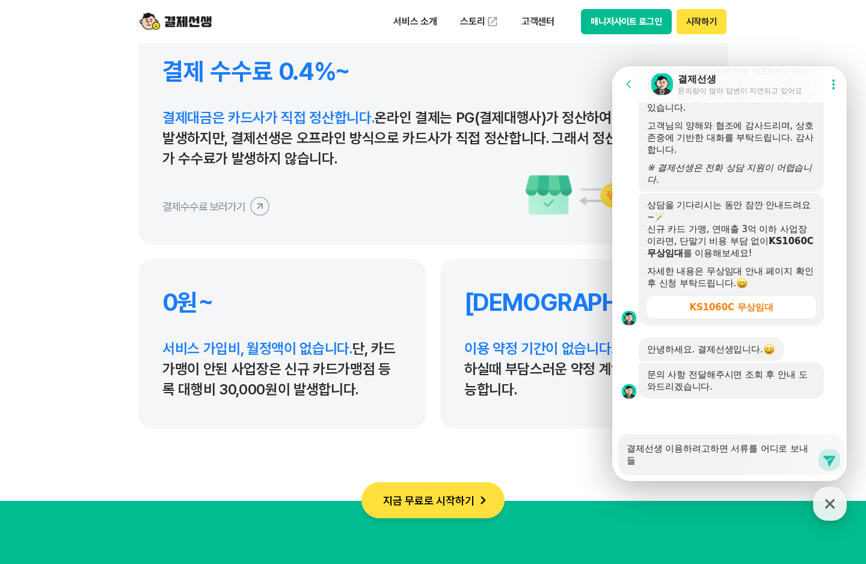
type textarea "x"
type textarea "결제선생 이용하려고하면 서류를 어디로 보내드려"
type textarea "x"
type textarea "결제선생 이용하려고하면 서류를 어디로 보내드령"
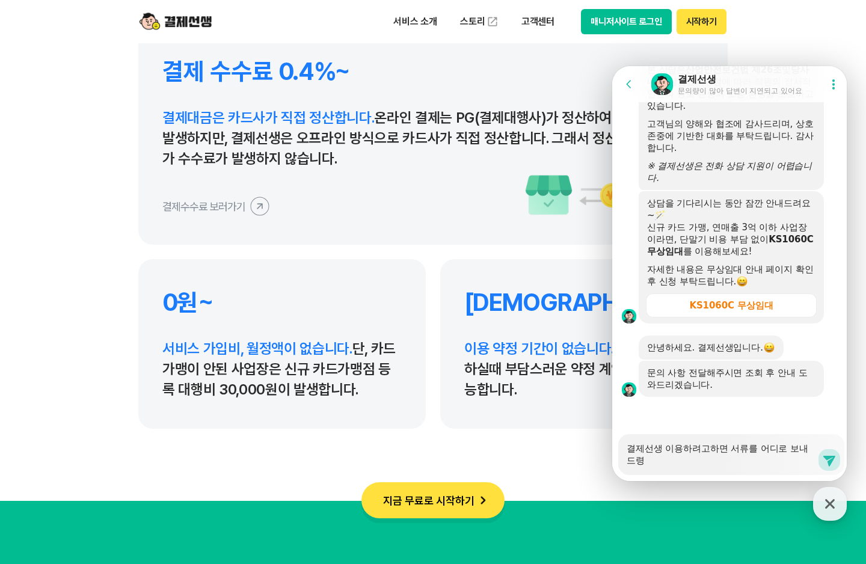
type textarea "x"
type textarea "결제선생 이용하려고하면 서류를 어디로 보내드려야"
type textarea "x"
type textarea "결제선생 이용하려고하면 서류를 어디로 보내드려얗"
type textarea "x"
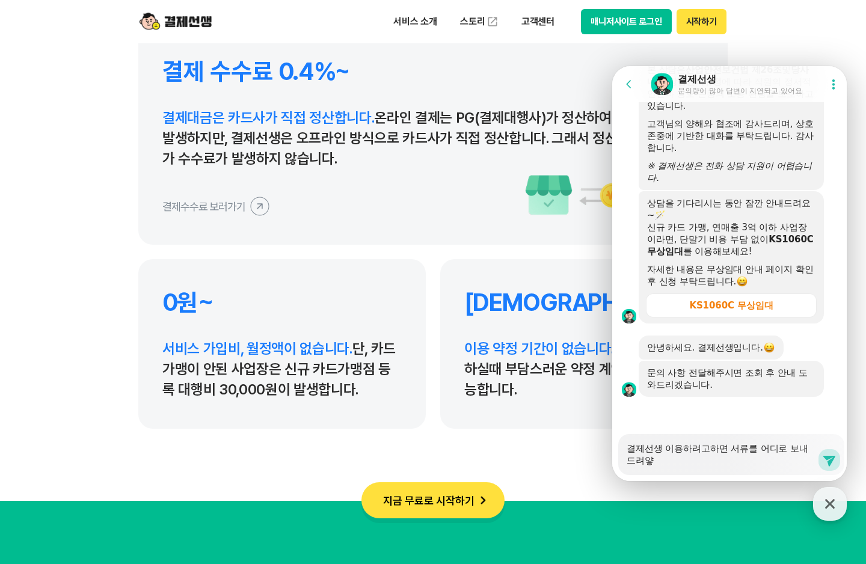
type textarea "결제선생 이용하려고하면 서류를 어디로 보내드려야하"
type textarea "x"
type textarea "결제선생 이용하려고하면 서류를 어디로 보내드려야한"
type textarea "x"
type textarea "결제선생 이용하려고하면 서류를 어디로 보내드려야하나"
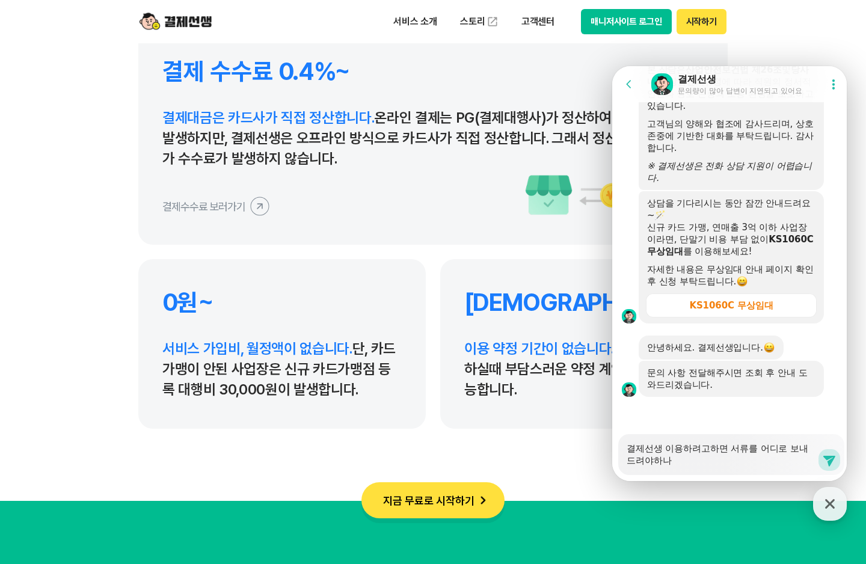
type textarea "x"
type textarea "결제선생 이용하려고하면 서류를 어디로 보내드려야하난ㅇ"
type textarea "x"
type textarea "결제선생 이용하려고하면 서류를 어디로 보내드려야하난요"
type textarea "x"
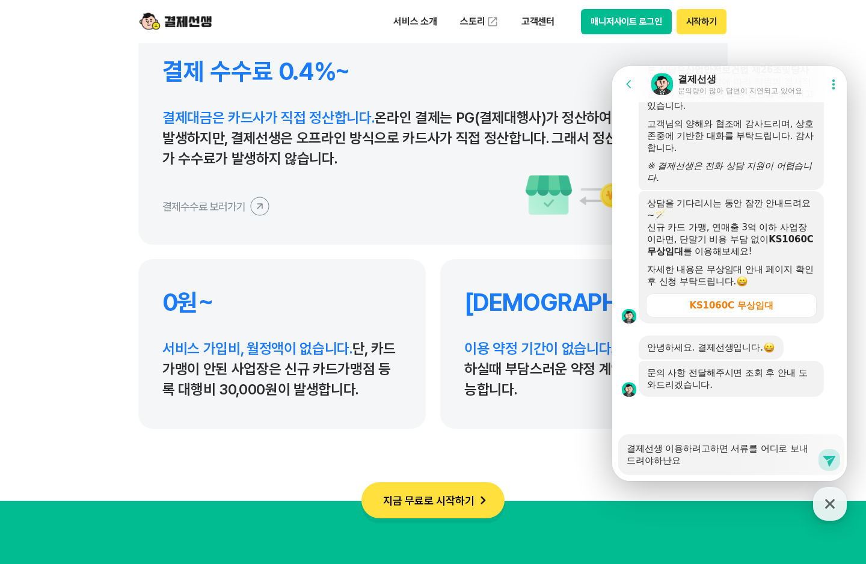
type textarea "결제선생 이용하려고하면 서류를 어디로 보내드려야하난ㅇ"
type textarea "x"
type textarea "결제선생 이용하려고하면 서류를 어디로 보내드려야하난"
type textarea "x"
type textarea "결제선생 이용하려고하면 서류를 어디로 보내드려야하"
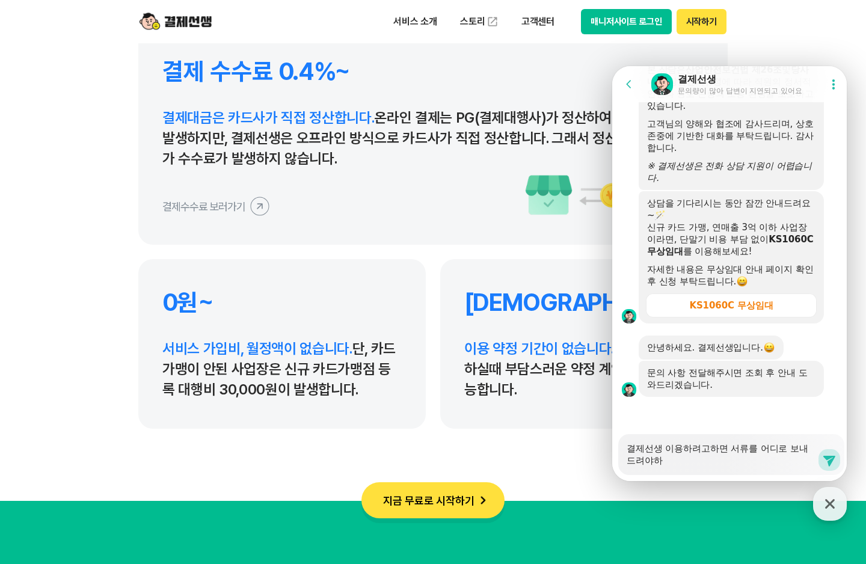
type textarea "x"
type textarea "결제선생 이용하려고하면 서류를 어디로 보내드려야하ㄴ"
type textarea "x"
type textarea "결제선생 이용하려고하면 서류를 어디로 보내드려야하나"
type textarea "x"
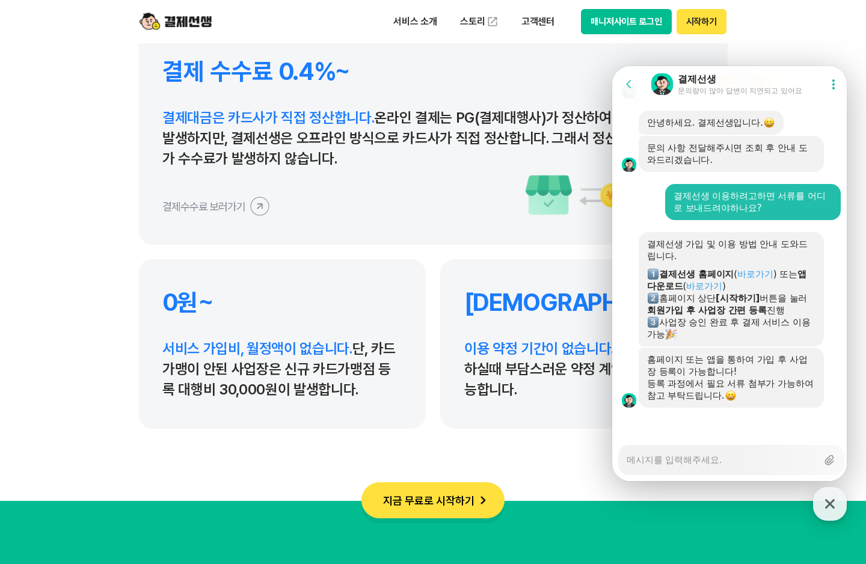
scroll to position [2566, 0]
click at [692, 457] on textarea "Messenger Input Textarea" at bounding box center [721, 455] width 191 height 20
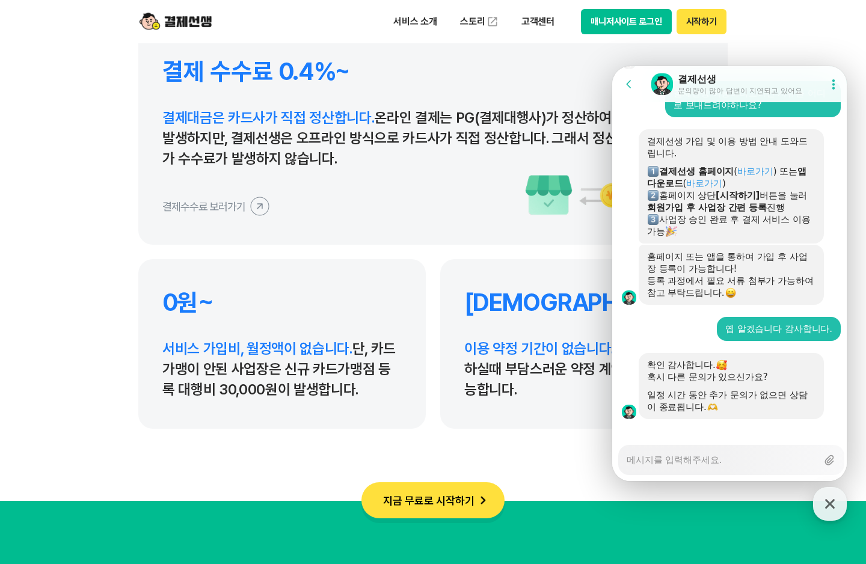
scroll to position [2680, 0]
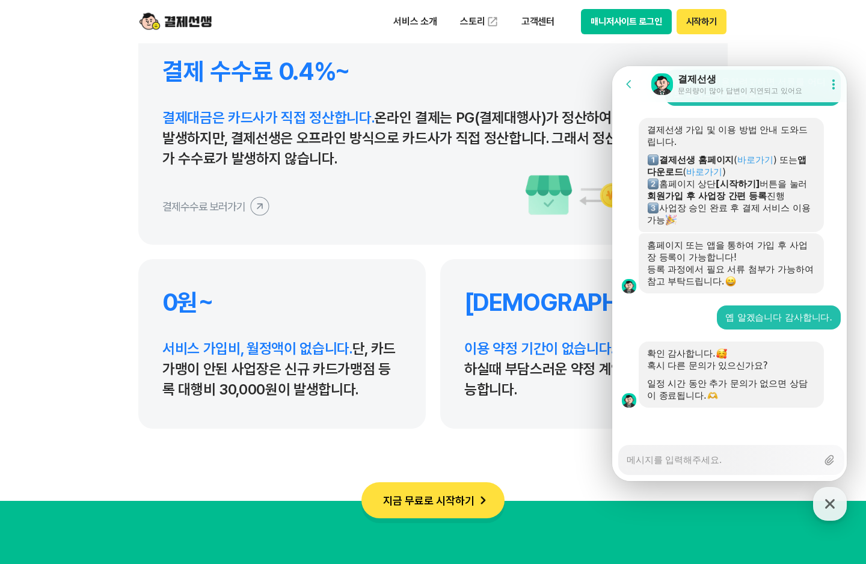
click at [677, 460] on textarea "Messenger Input Textarea" at bounding box center [721, 455] width 191 height 20
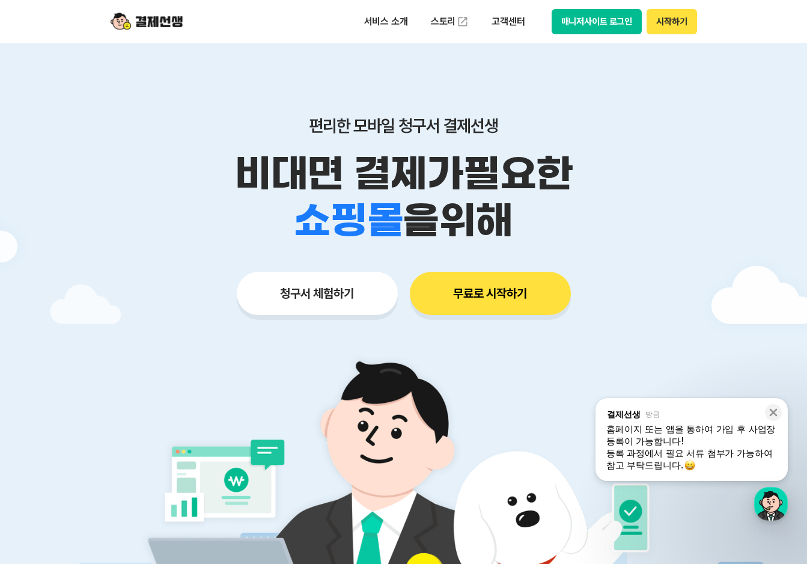
click at [686, 22] on button "시작하기" at bounding box center [672, 21] width 50 height 25
